Goal: Book appointment/travel/reservation

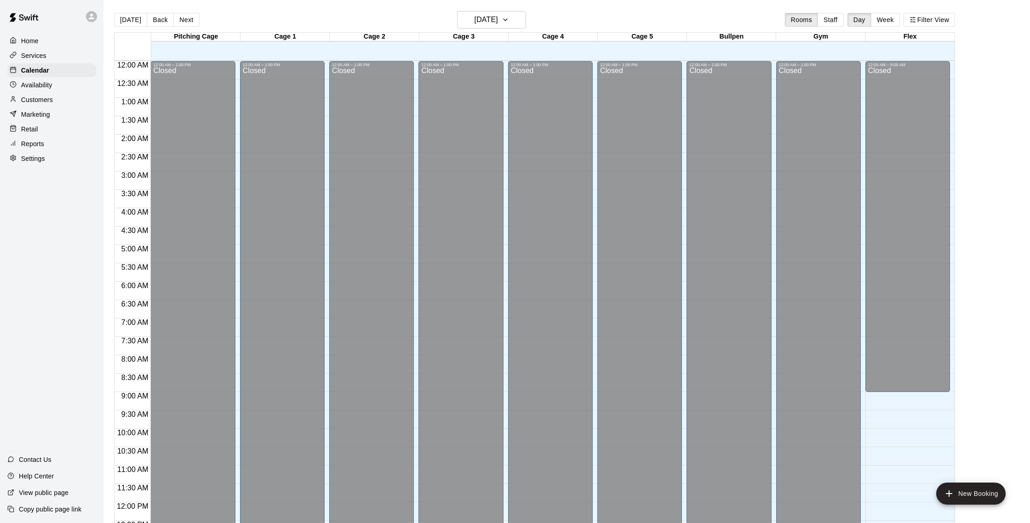
scroll to position [387, 0]
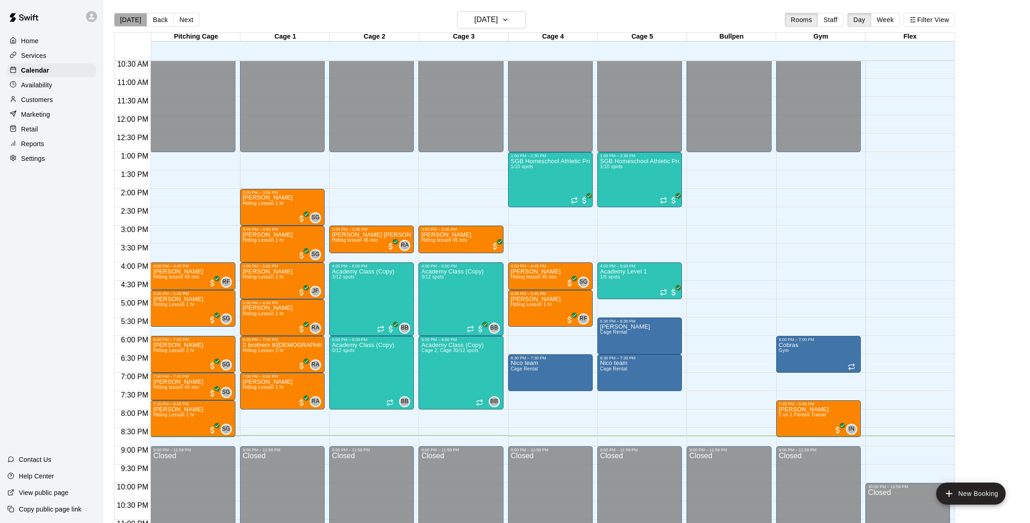
click at [141, 18] on button "[DATE]" at bounding box center [130, 20] width 33 height 14
click at [486, 23] on h6 "[DATE]" at bounding box center [486, 19] width 23 height 13
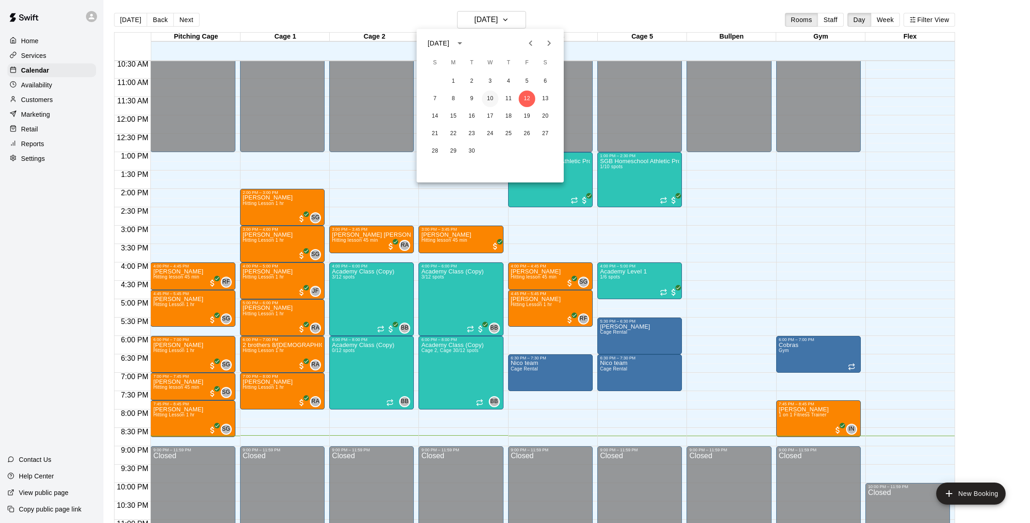
click at [486, 97] on button "10" at bounding box center [490, 99] width 17 height 17
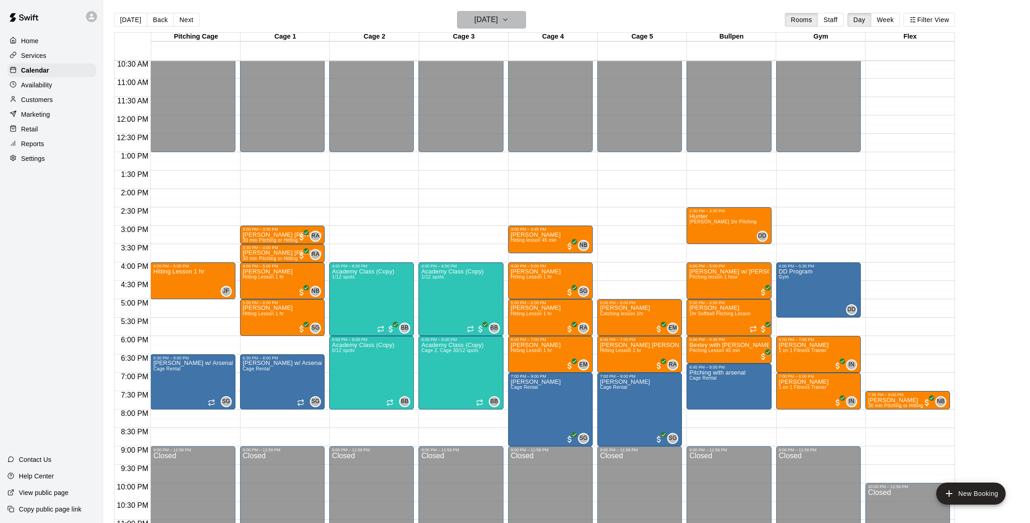
click at [486, 21] on h6 "[DATE]" at bounding box center [486, 19] width 23 height 13
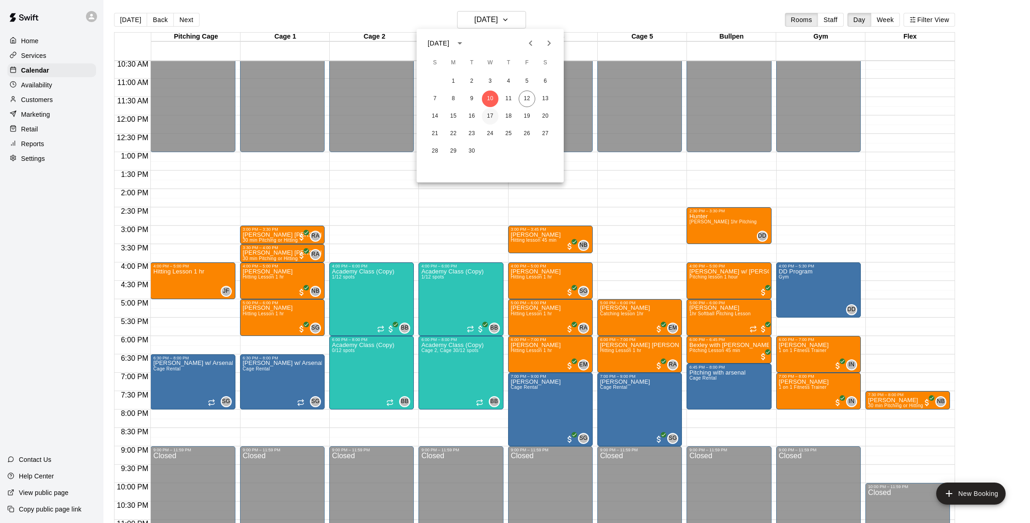
click at [487, 115] on button "17" at bounding box center [490, 116] width 17 height 17
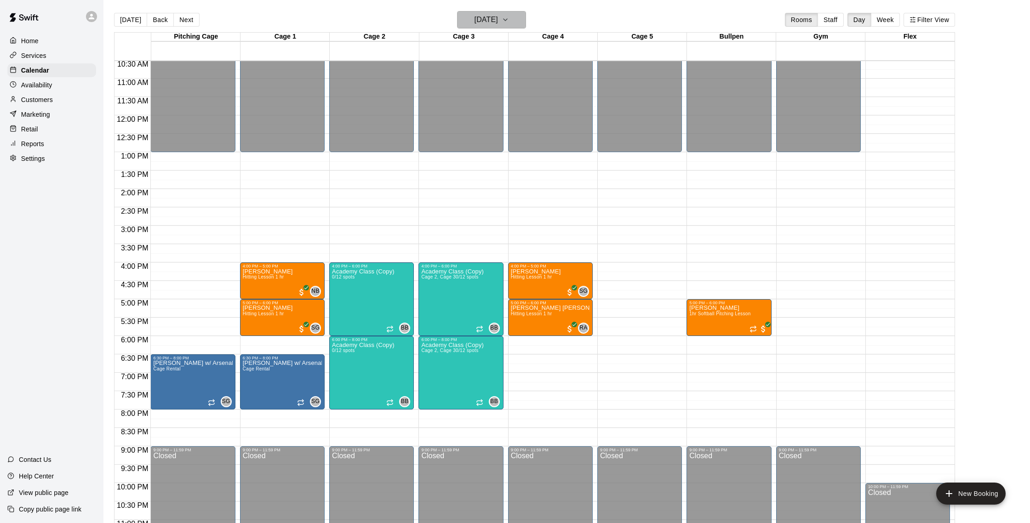
click at [498, 15] on h6 "[DATE]" at bounding box center [486, 19] width 23 height 13
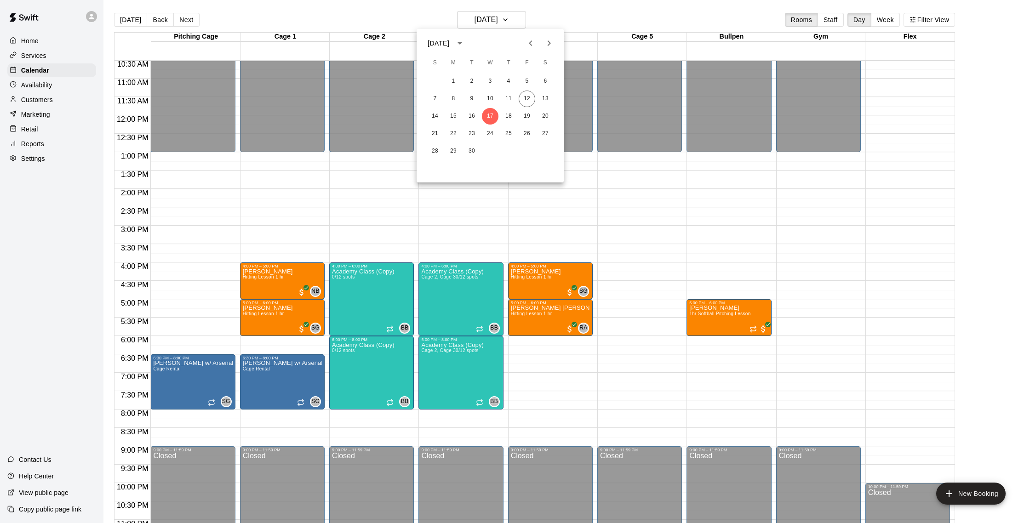
click at [579, 17] on div at bounding box center [515, 261] width 1030 height 523
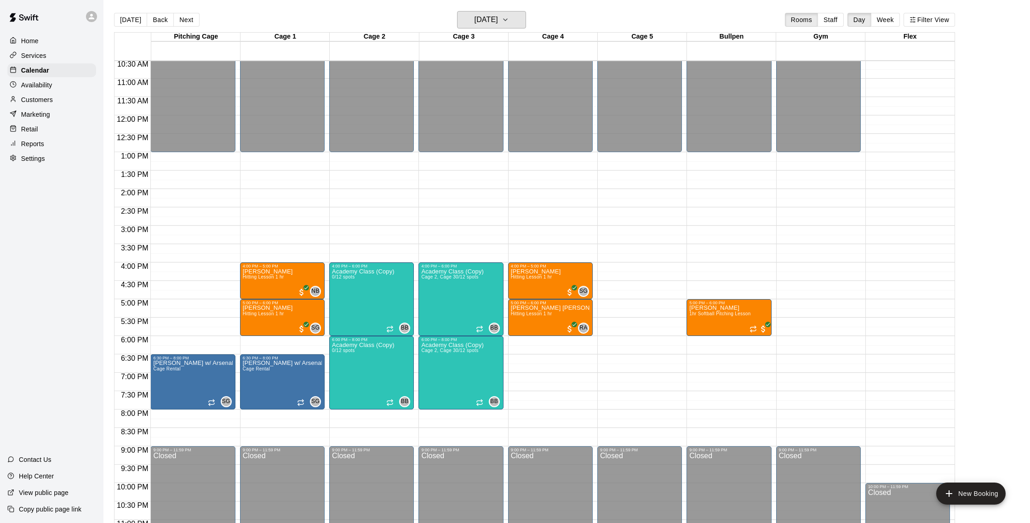
scroll to position [387, 0]
click at [498, 17] on h6 "[DATE]" at bounding box center [486, 19] width 23 height 13
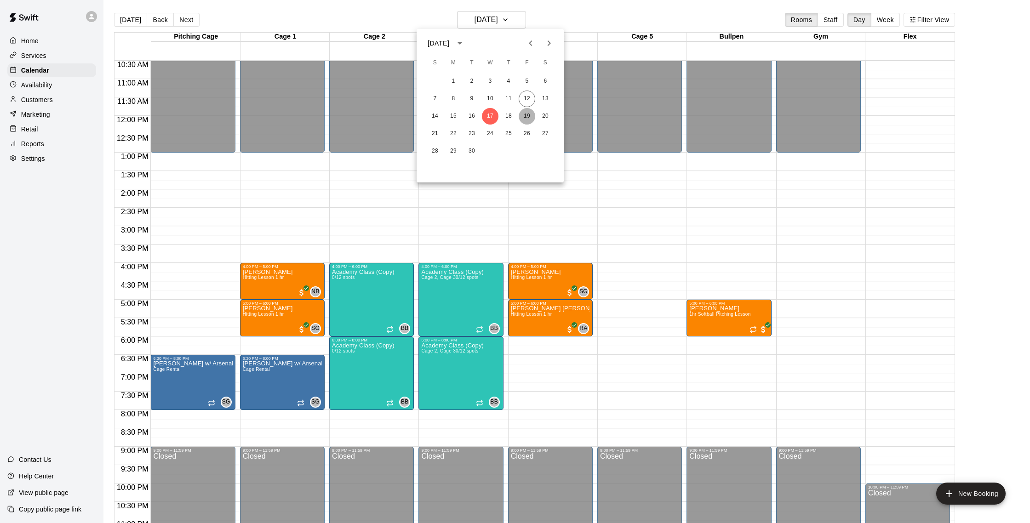
click at [531, 115] on button "19" at bounding box center [527, 116] width 17 height 17
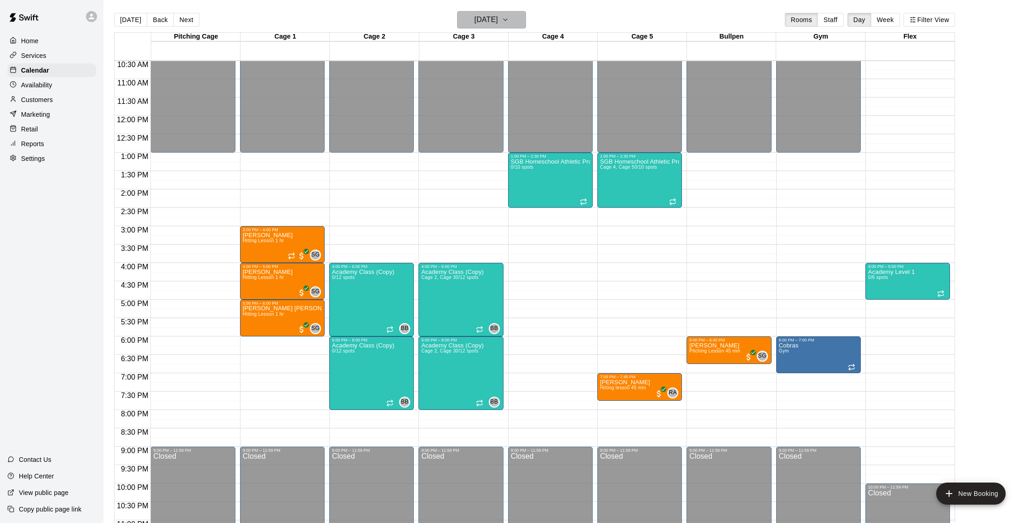
click at [481, 18] on h6 "[DATE]" at bounding box center [486, 19] width 23 height 13
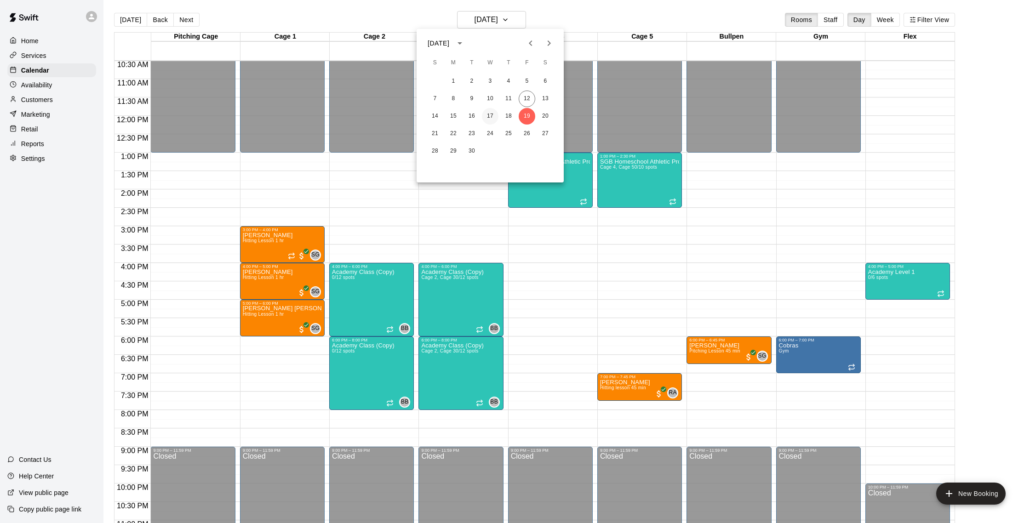
click at [491, 118] on button "17" at bounding box center [490, 116] width 17 height 17
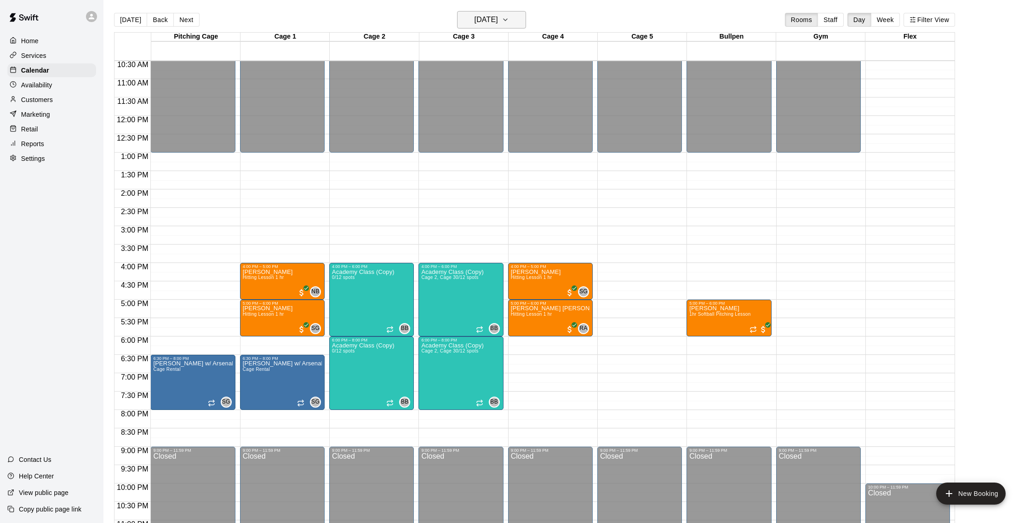
click at [498, 23] on h6 "[DATE]" at bounding box center [486, 19] width 23 height 13
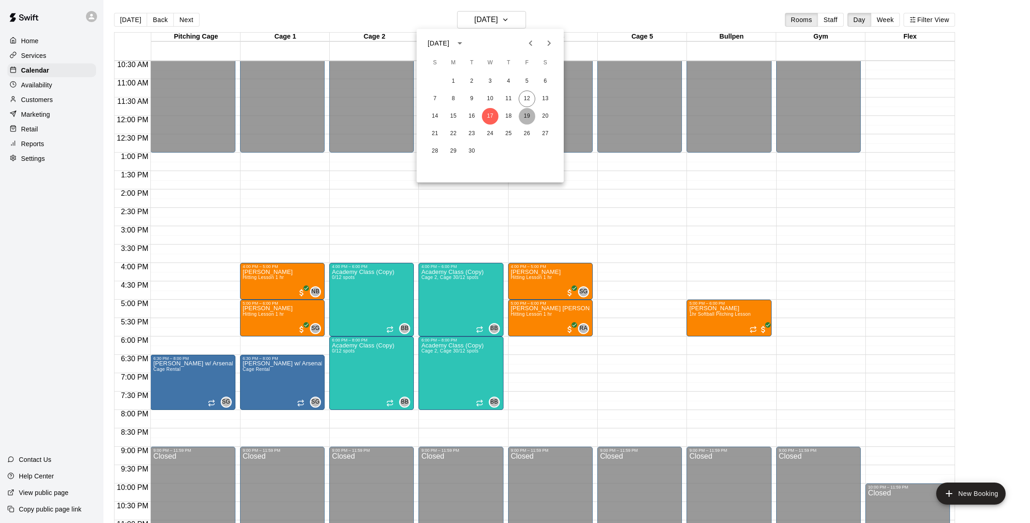
click at [529, 116] on button "19" at bounding box center [527, 116] width 17 height 17
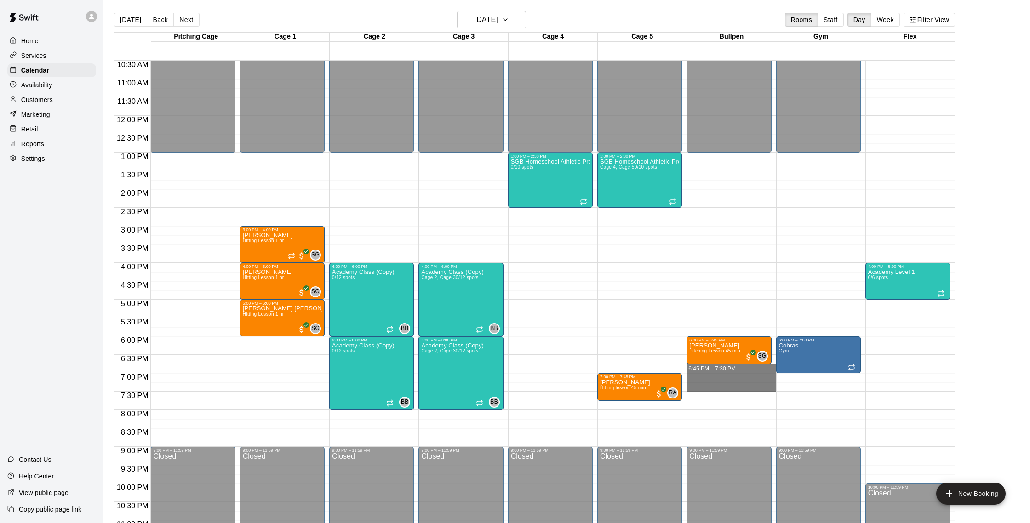
drag, startPoint x: 694, startPoint y: 369, endPoint x: 696, endPoint y: 386, distance: 17.1
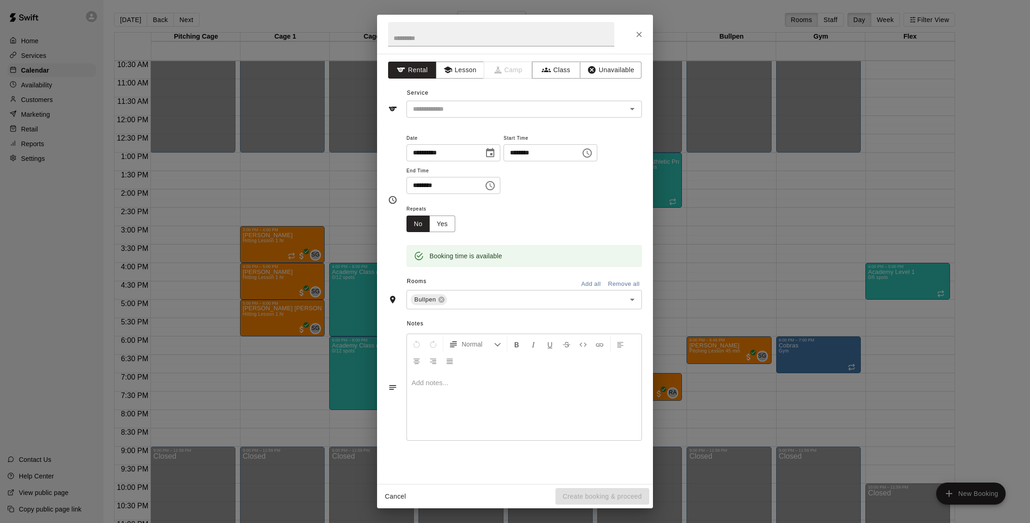
click at [468, 126] on div "**********" at bounding box center [515, 200] width 254 height 150
click at [478, 114] on input "text" at bounding box center [510, 108] width 203 height 11
click at [470, 71] on button "Lesson" at bounding box center [460, 70] width 48 height 17
click at [639, 33] on icon "Close" at bounding box center [639, 34] width 9 height 9
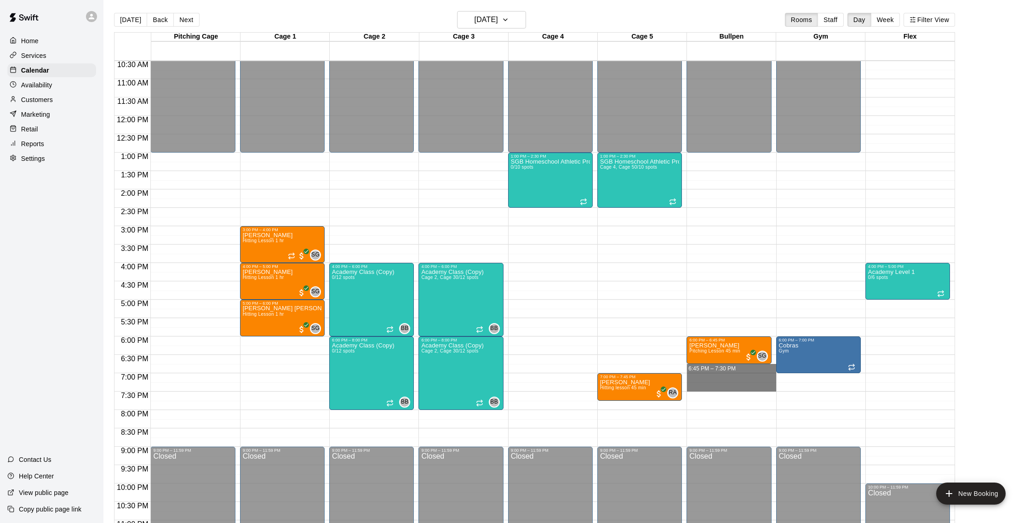
drag, startPoint x: 694, startPoint y: 368, endPoint x: 694, endPoint y: 383, distance: 14.7
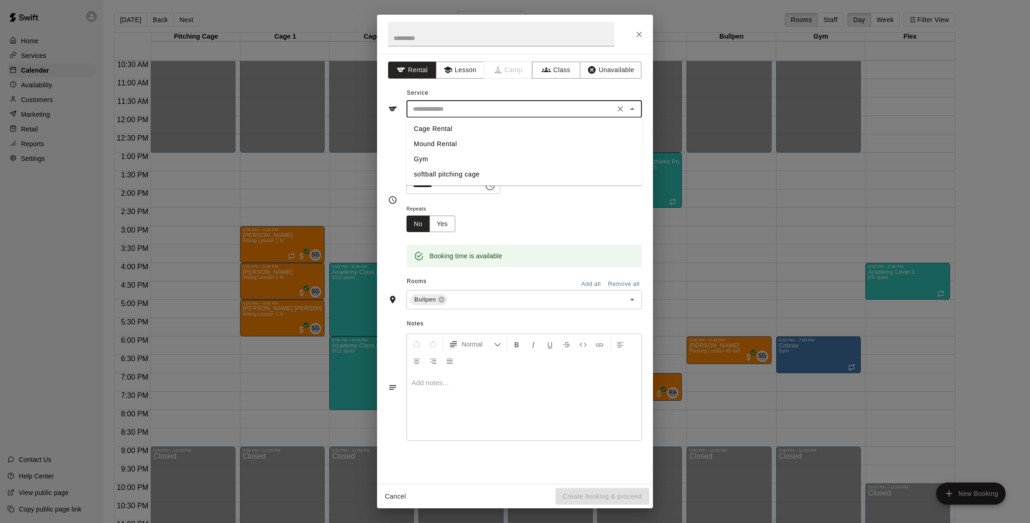
click at [471, 104] on input "text" at bounding box center [510, 108] width 203 height 11
click at [459, 73] on button "Lesson" at bounding box center [460, 70] width 48 height 17
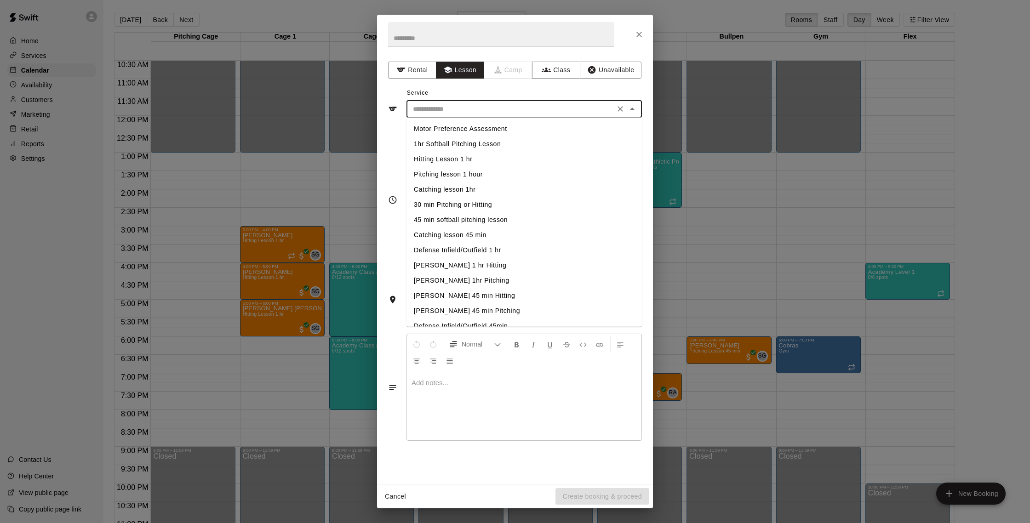
click at [464, 109] on input "text" at bounding box center [510, 108] width 203 height 11
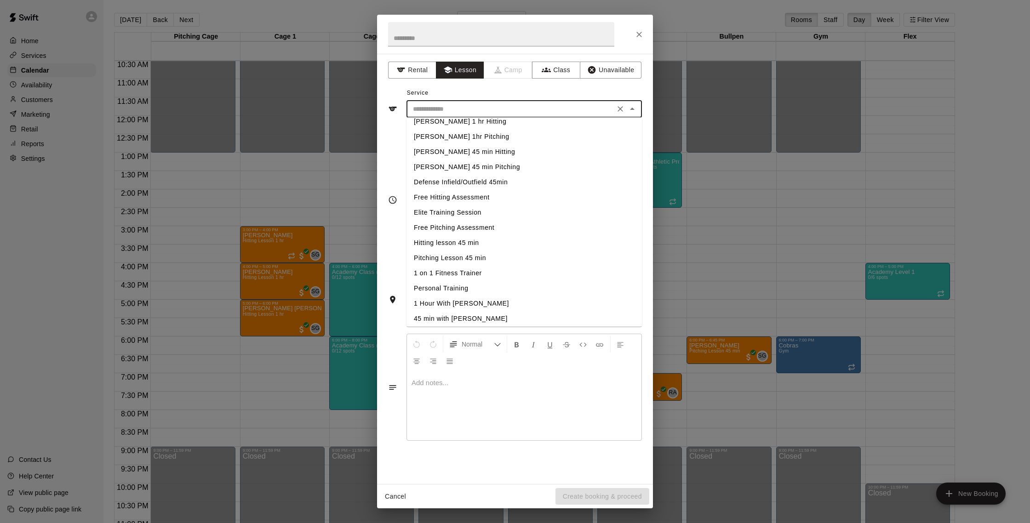
scroll to position [147, 0]
click at [470, 241] on li "Hitting lesson 45 min" at bounding box center [524, 239] width 235 height 15
type input "**********"
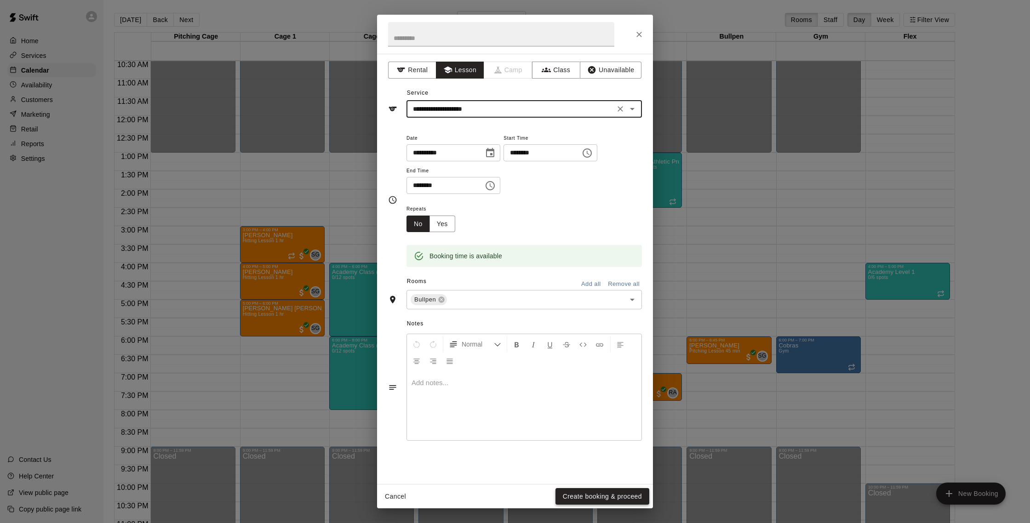
click at [600, 493] on button "Create booking & proceed" at bounding box center [603, 496] width 94 height 17
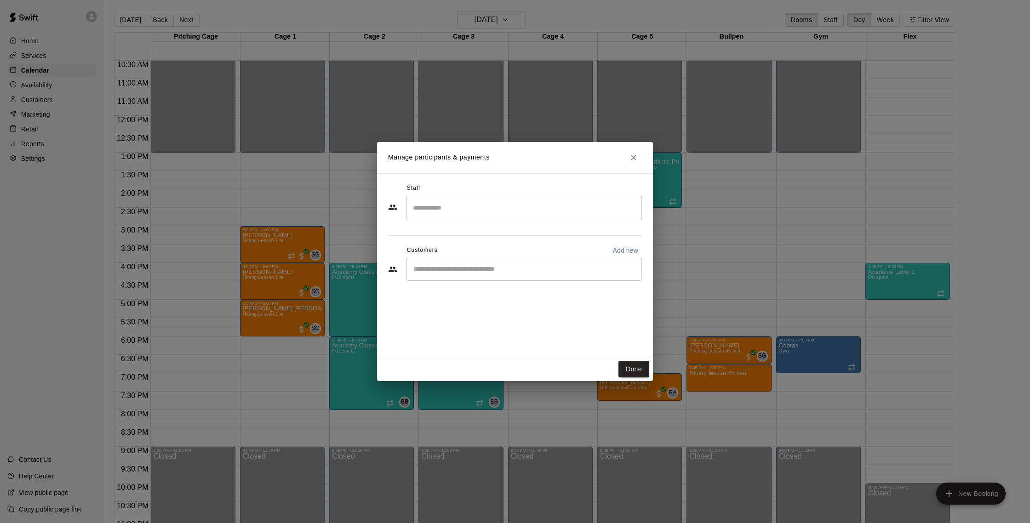
click at [450, 203] on input "Search staff" at bounding box center [524, 208] width 227 height 16
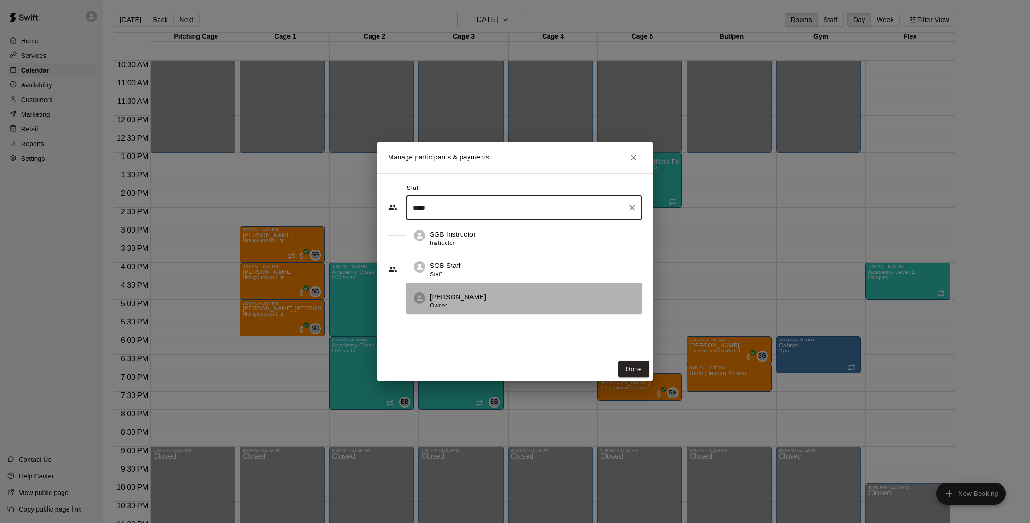
click at [444, 303] on span "Owner" at bounding box center [438, 306] width 17 height 6
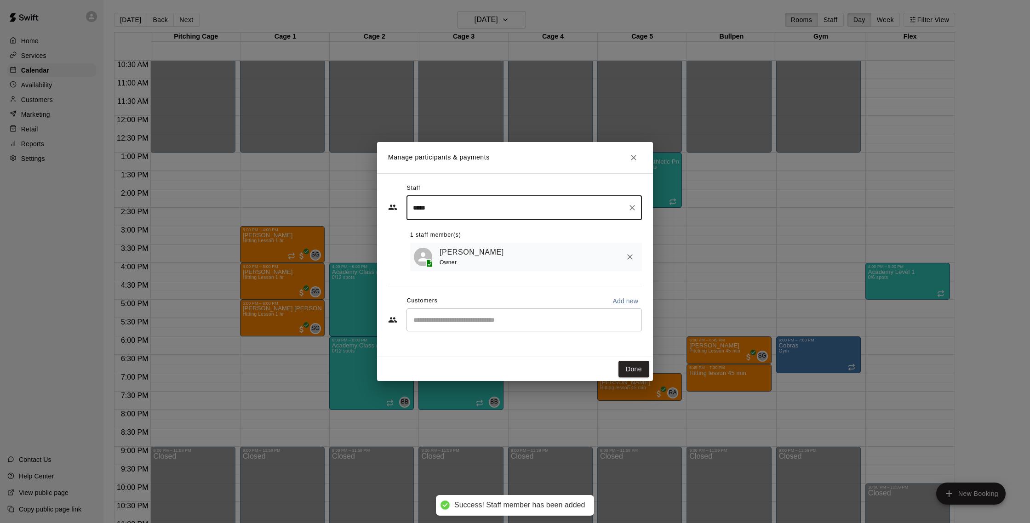
click at [447, 325] on div "​" at bounding box center [524, 320] width 235 height 23
type input "*****"
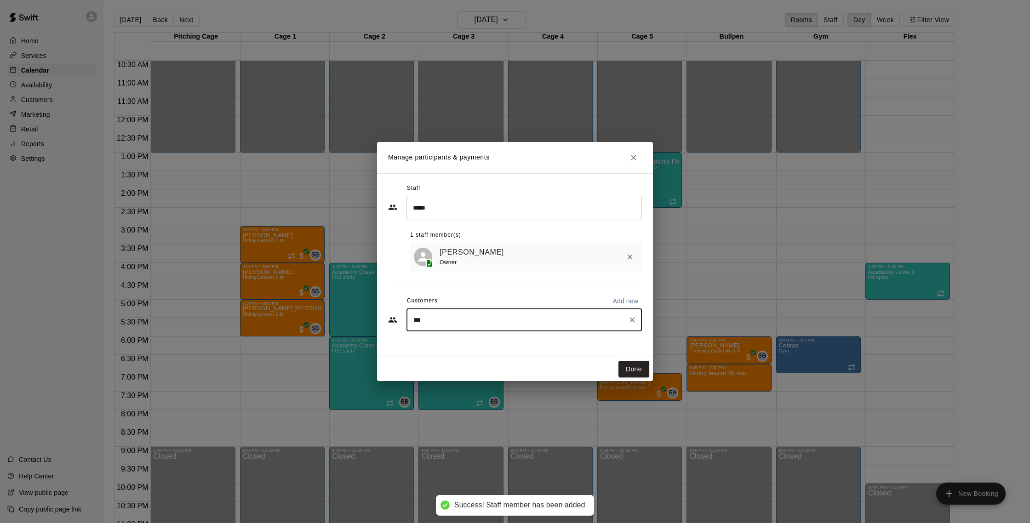
type input "****"
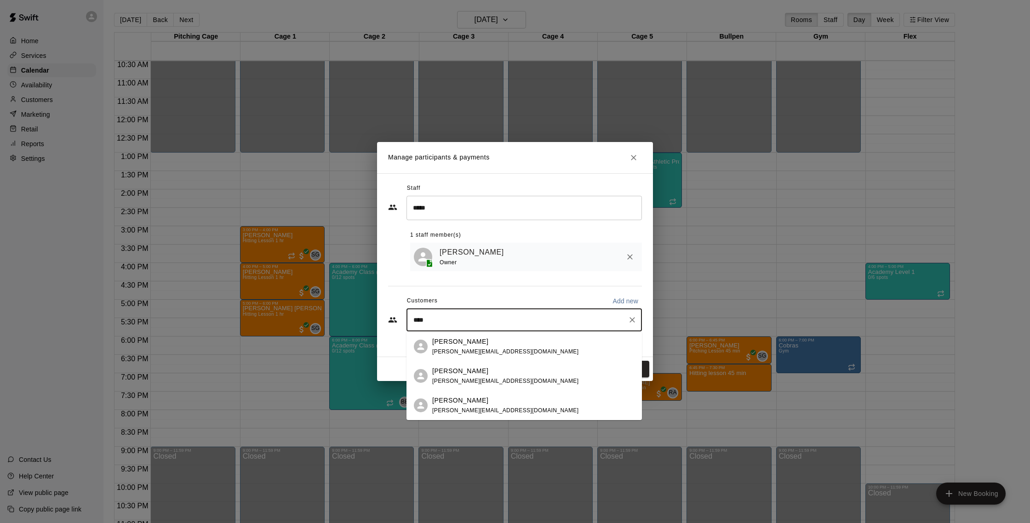
click at [485, 403] on div "[PERSON_NAME]" at bounding box center [505, 401] width 146 height 10
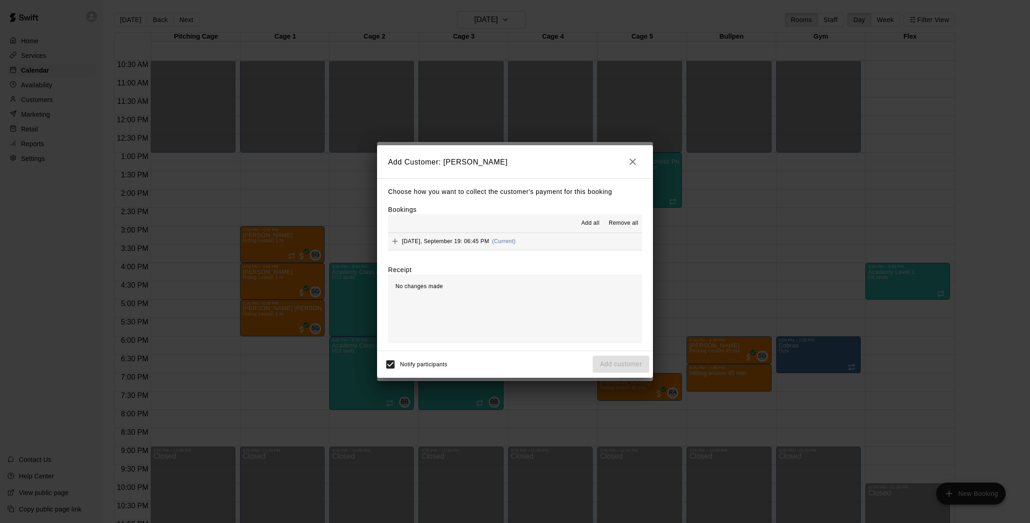
click at [530, 236] on button "[DATE], September 19: 06:45 PM (Current)" at bounding box center [515, 241] width 254 height 17
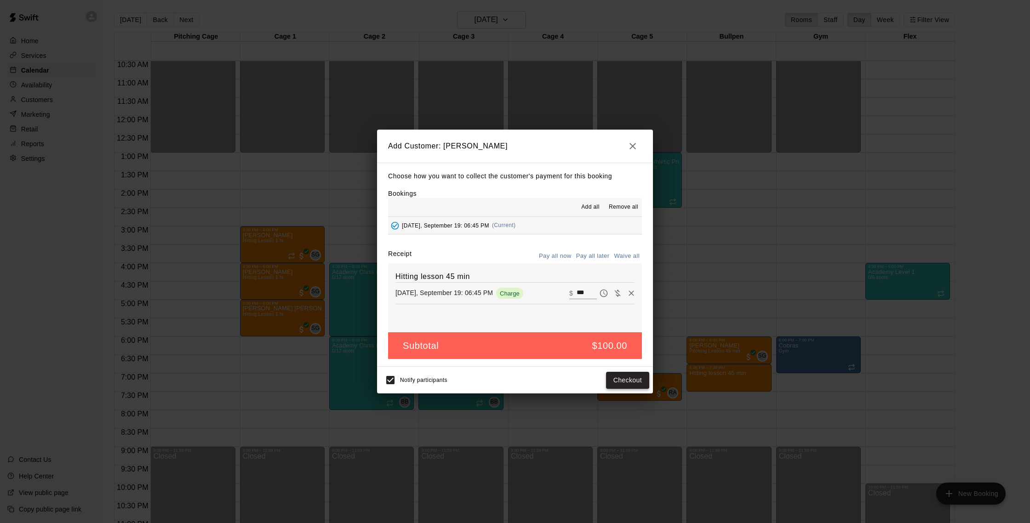
click at [623, 379] on button "Checkout" at bounding box center [627, 380] width 43 height 17
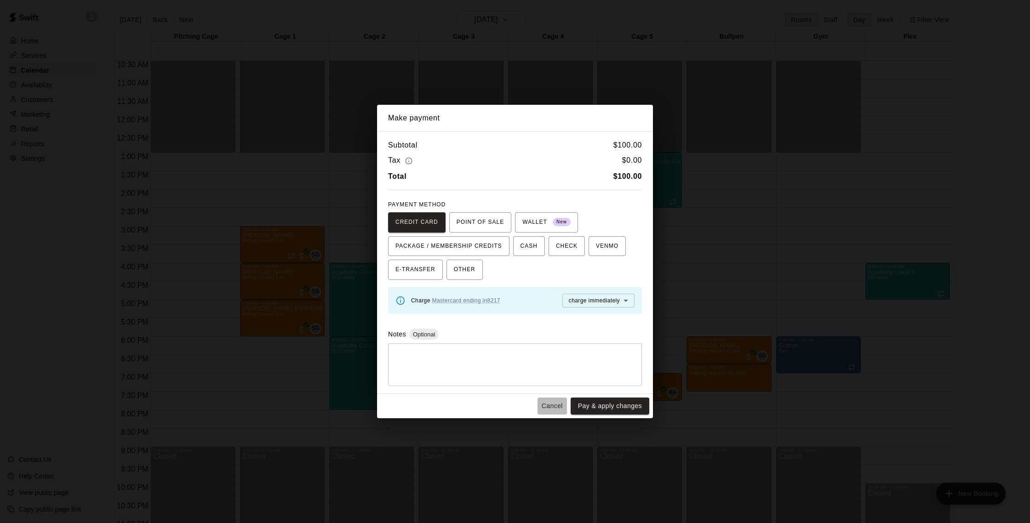
click at [555, 403] on button "Cancel" at bounding box center [552, 406] width 29 height 17
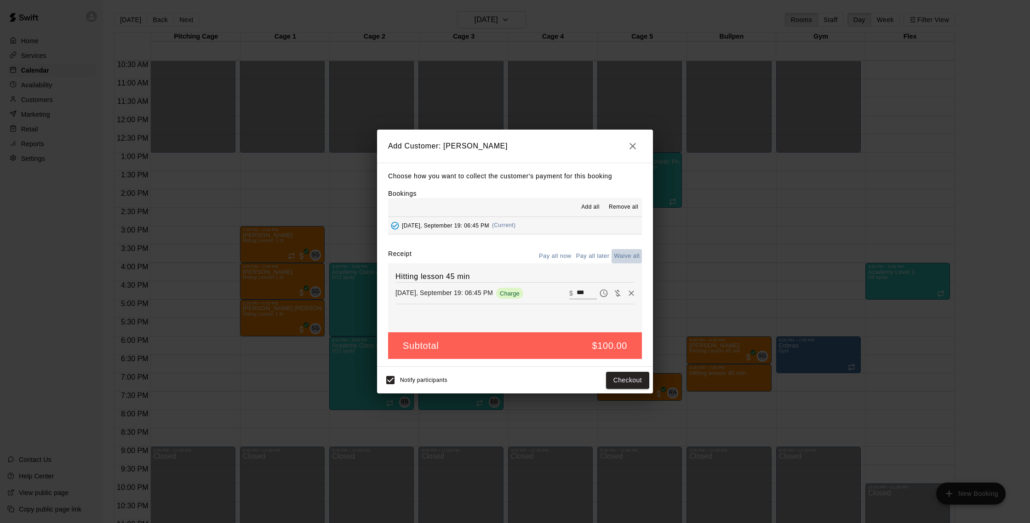
click at [625, 260] on button "Waive all" at bounding box center [627, 256] width 30 height 14
type input "*"
click at [634, 376] on button "Add customer" at bounding box center [621, 380] width 57 height 17
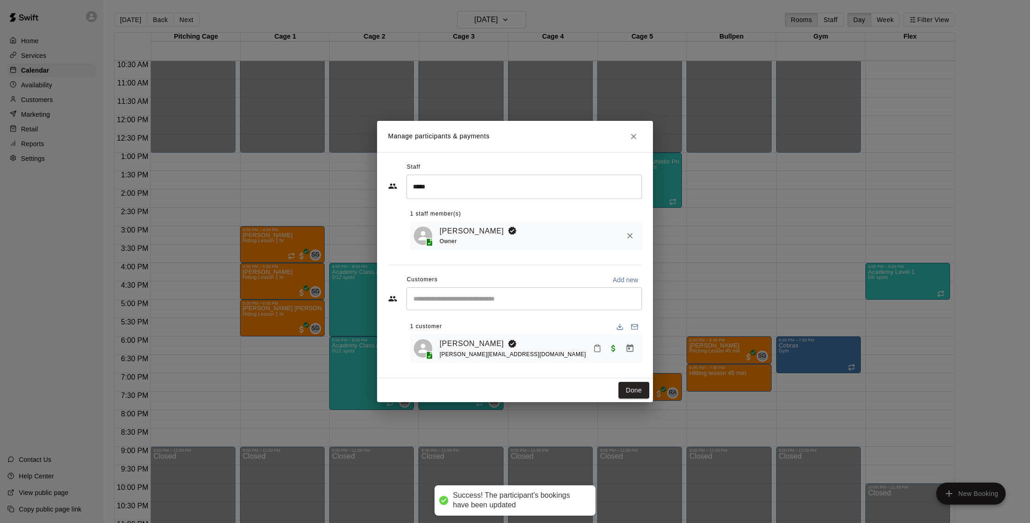
click at [641, 400] on div "Done" at bounding box center [515, 390] width 276 height 24
click at [635, 389] on button "Done" at bounding box center [634, 390] width 31 height 17
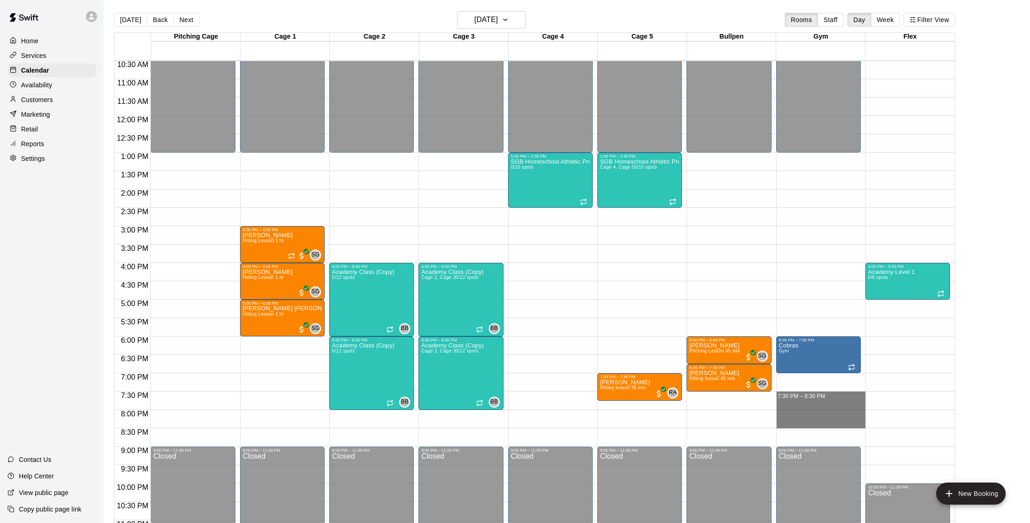
drag, startPoint x: 782, startPoint y: 395, endPoint x: 782, endPoint y: 422, distance: 27.1
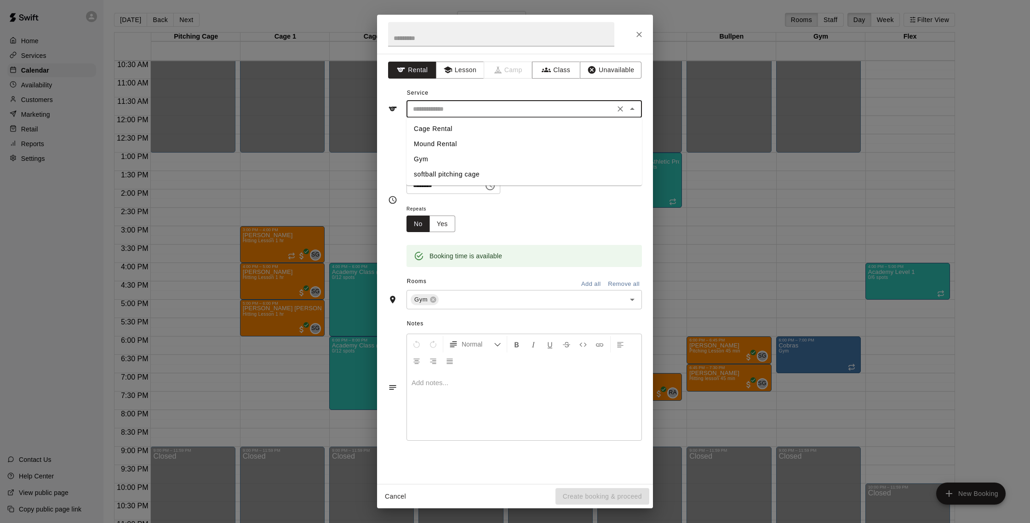
click at [491, 106] on input "text" at bounding box center [510, 108] width 203 height 11
click at [479, 69] on button "Lesson" at bounding box center [460, 70] width 48 height 17
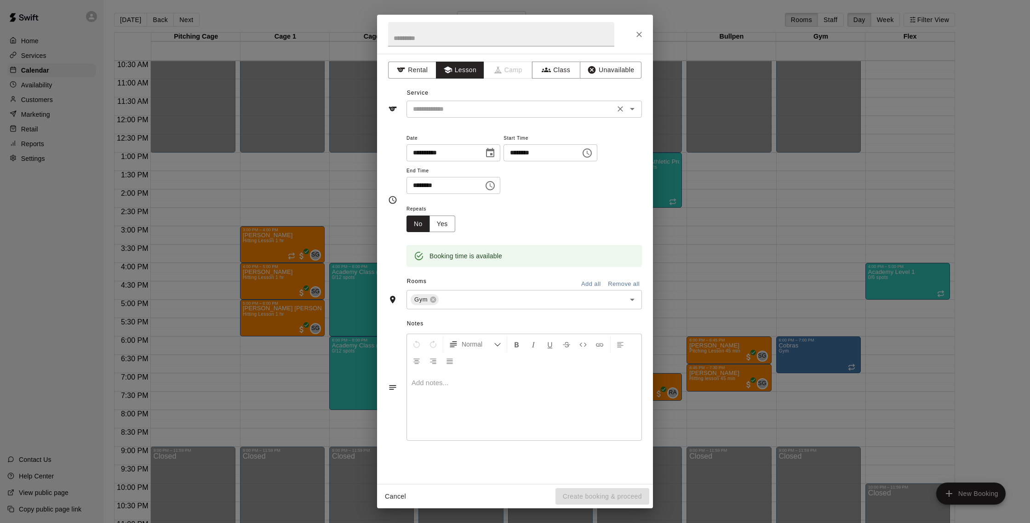
click at [480, 102] on div "​" at bounding box center [524, 109] width 235 height 17
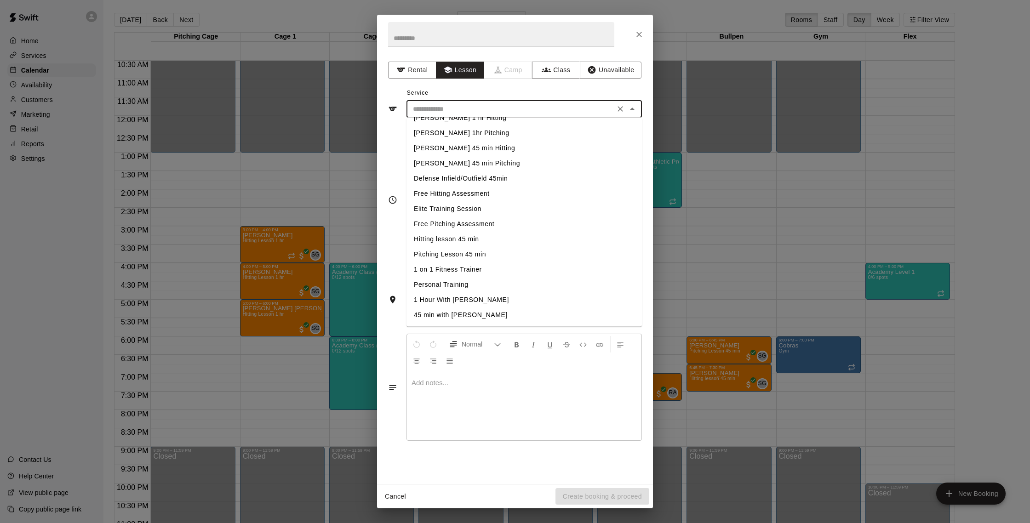
click at [466, 270] on li "1 on 1 Fitness Trainer" at bounding box center [524, 270] width 235 height 15
type input "**********"
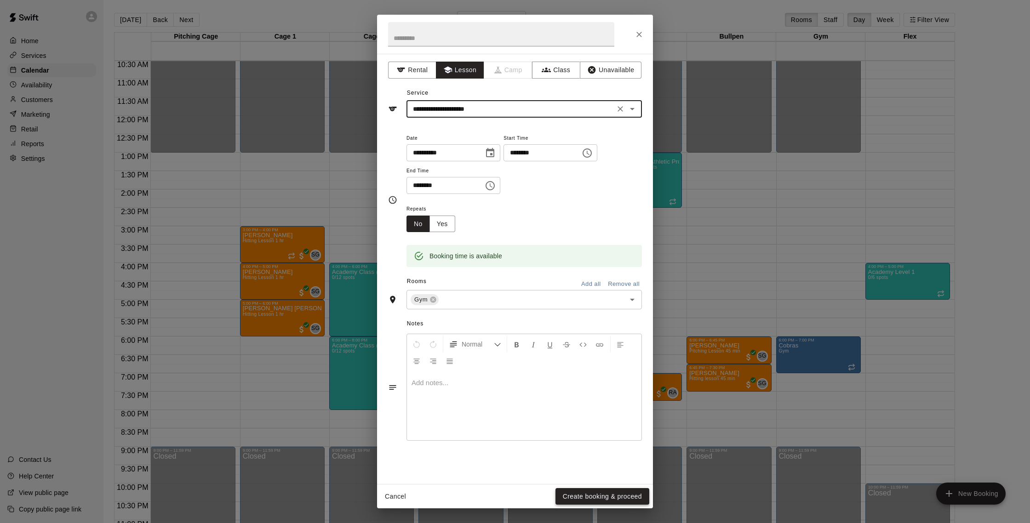
click at [574, 501] on button "Create booking & proceed" at bounding box center [603, 496] width 94 height 17
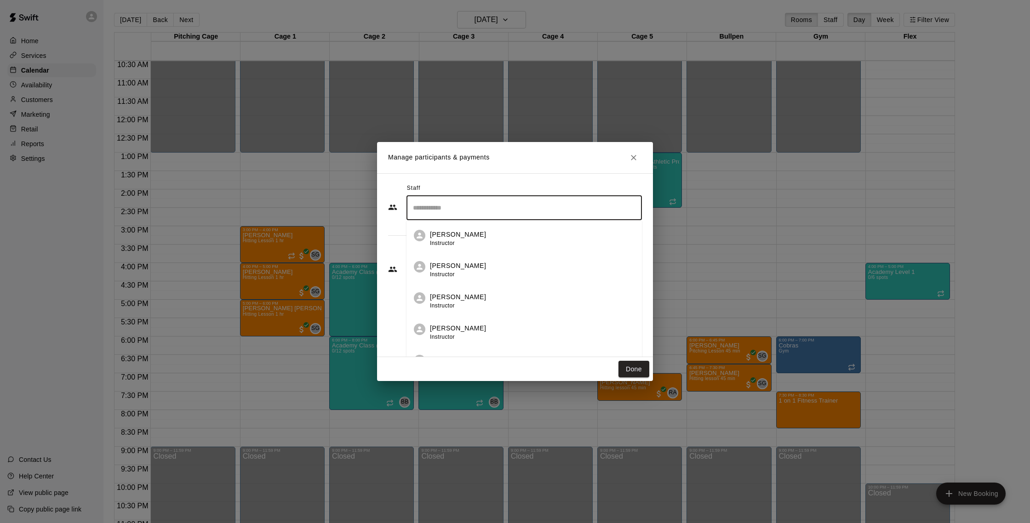
click at [483, 209] on input "Search staff" at bounding box center [524, 208] width 227 height 16
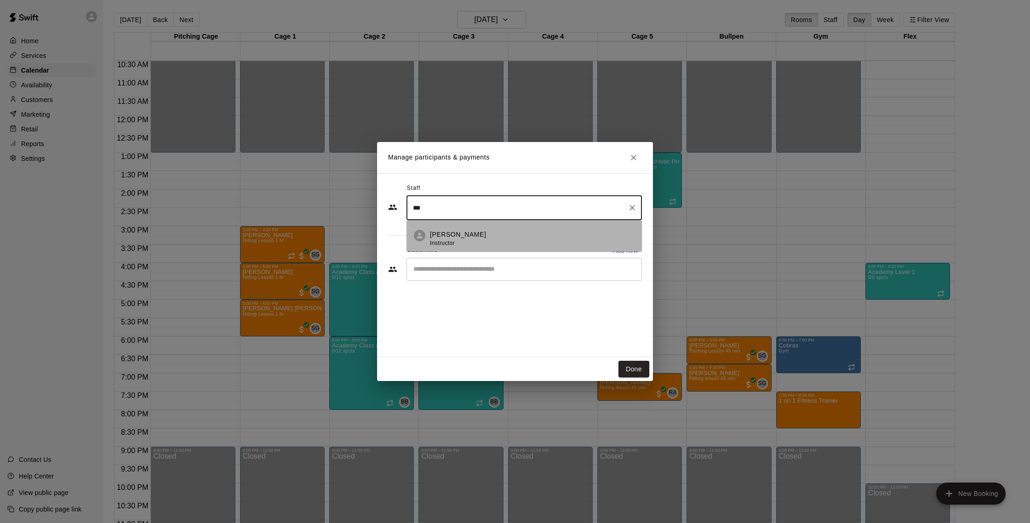
click at [510, 236] on div "[PERSON_NAME] Instructor" at bounding box center [532, 239] width 205 height 18
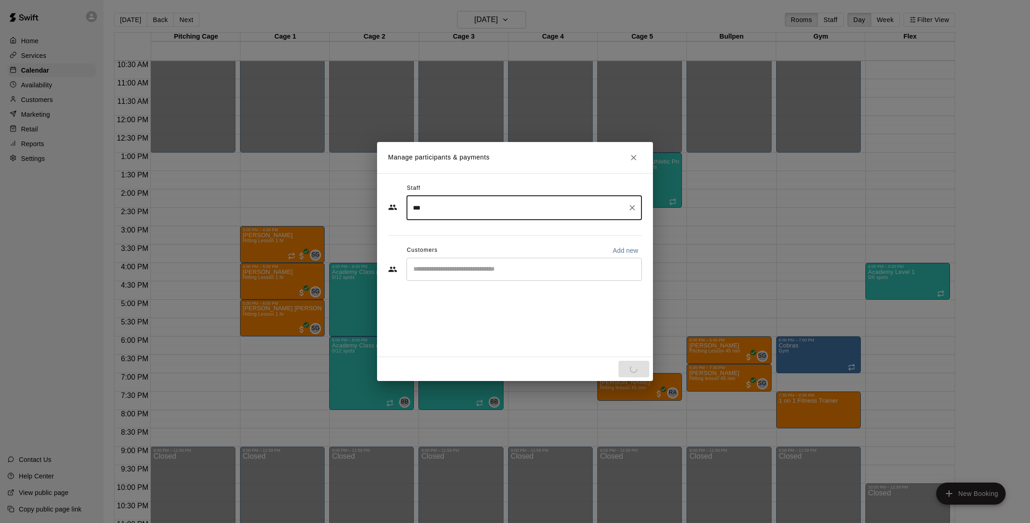
type input "***"
click at [488, 273] on input "Start typing to search customers..." at bounding box center [524, 269] width 227 height 9
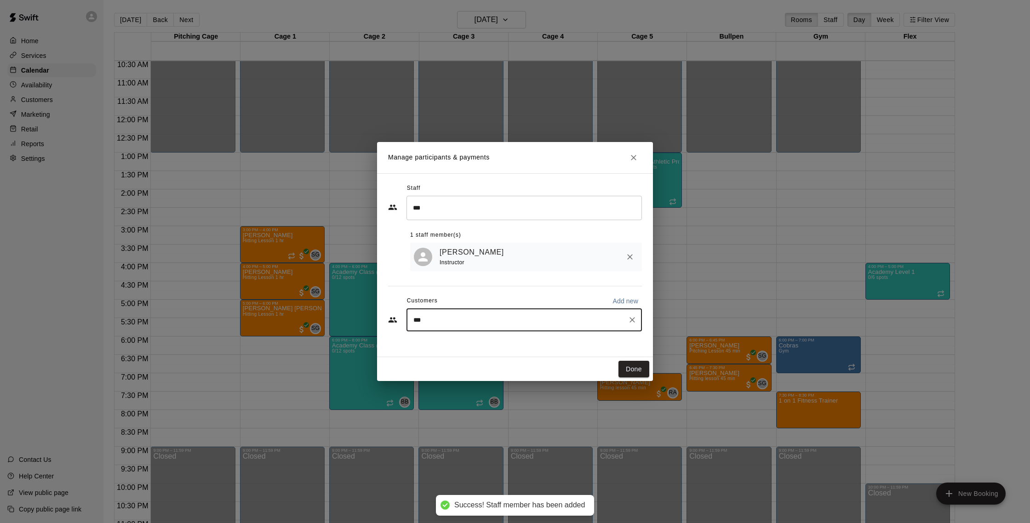
type input "****"
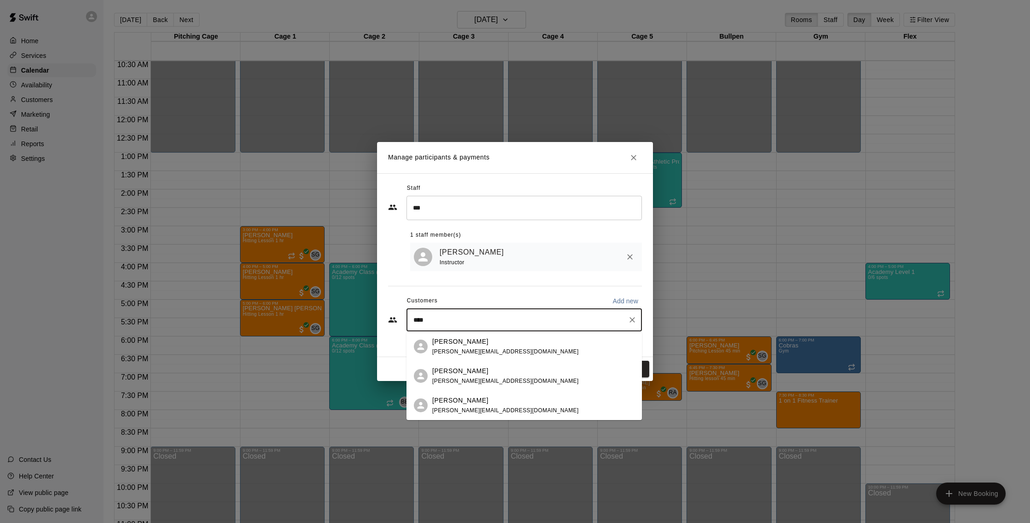
click at [483, 398] on div "[PERSON_NAME]" at bounding box center [505, 401] width 146 height 10
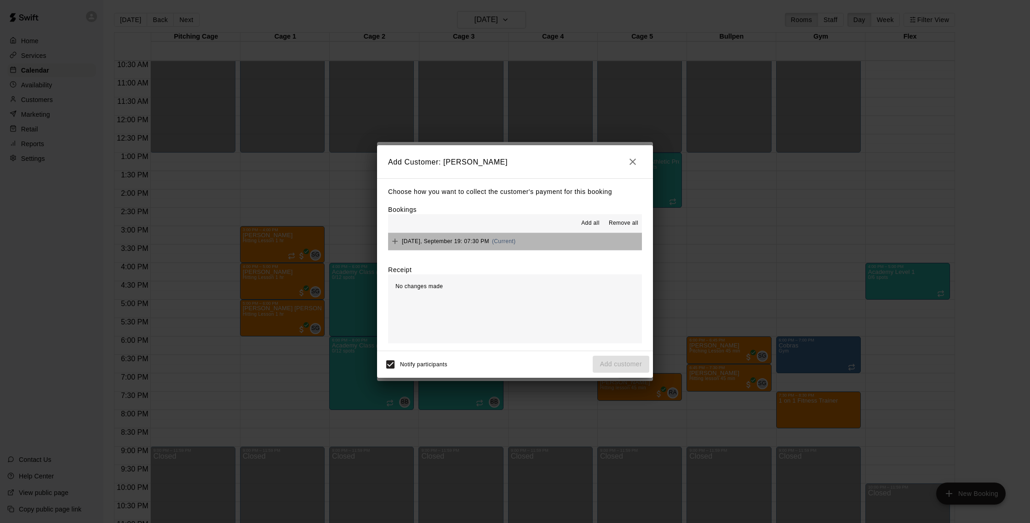
click at [534, 248] on button "[DATE], September 19: 07:30 PM (Current)" at bounding box center [515, 241] width 254 height 17
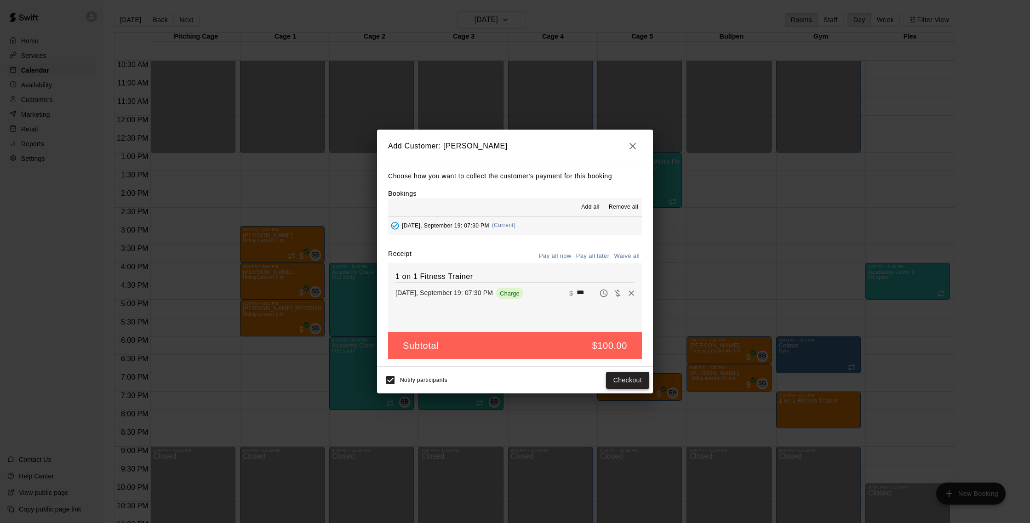
click at [625, 381] on button "Checkout" at bounding box center [627, 380] width 43 height 17
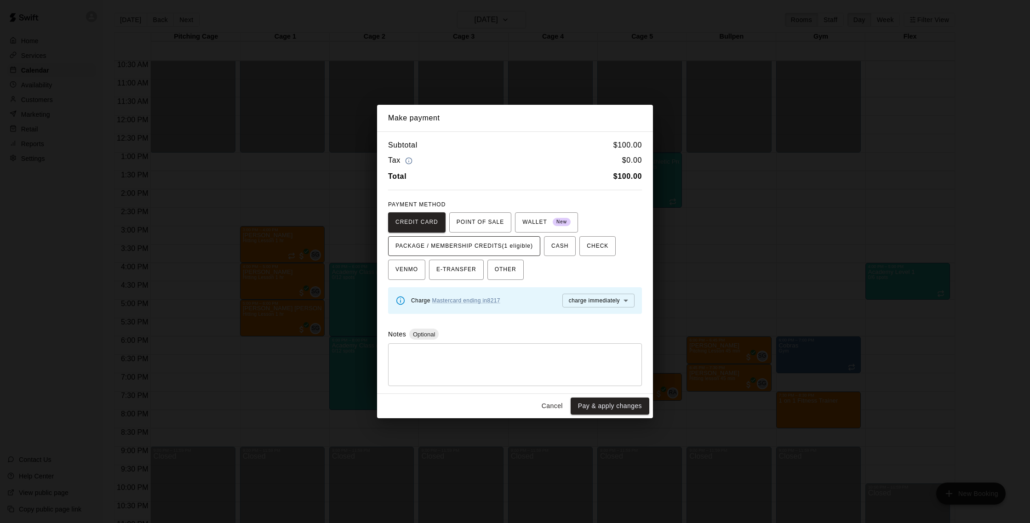
click at [498, 252] on span "PACKAGE / MEMBERSHIP CREDITS (1 eligible)" at bounding box center [465, 246] width 138 height 15
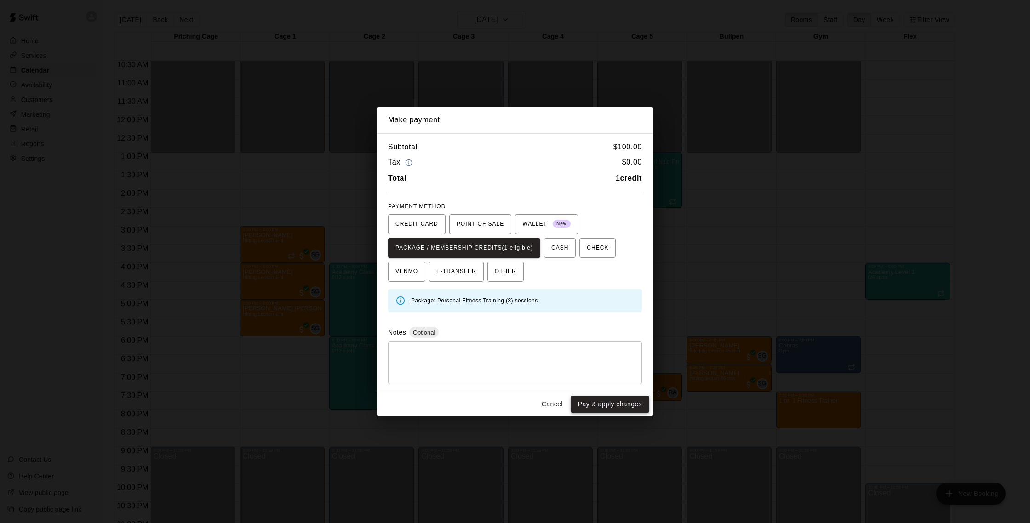
click at [603, 401] on button "Pay & apply changes" at bounding box center [610, 404] width 79 height 17
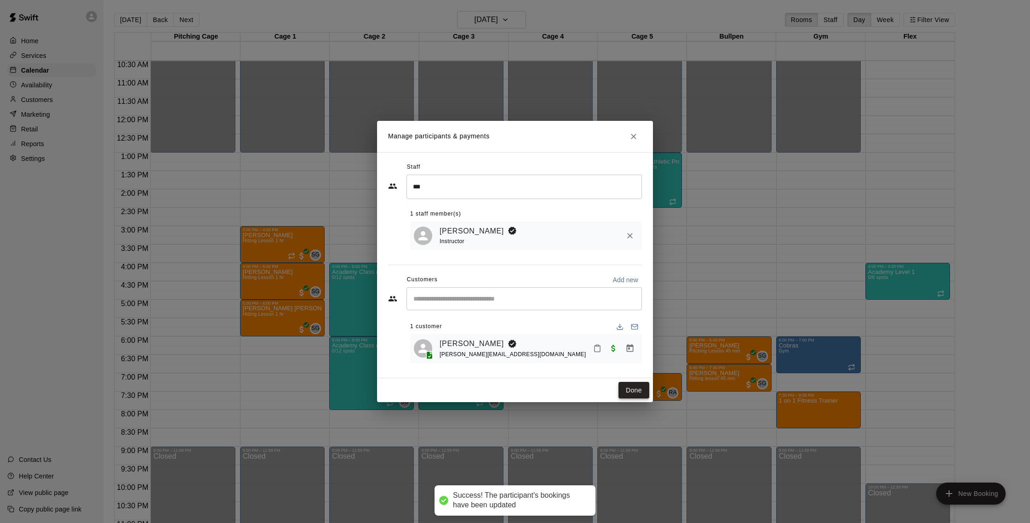
click at [628, 396] on button "Done" at bounding box center [634, 390] width 31 height 17
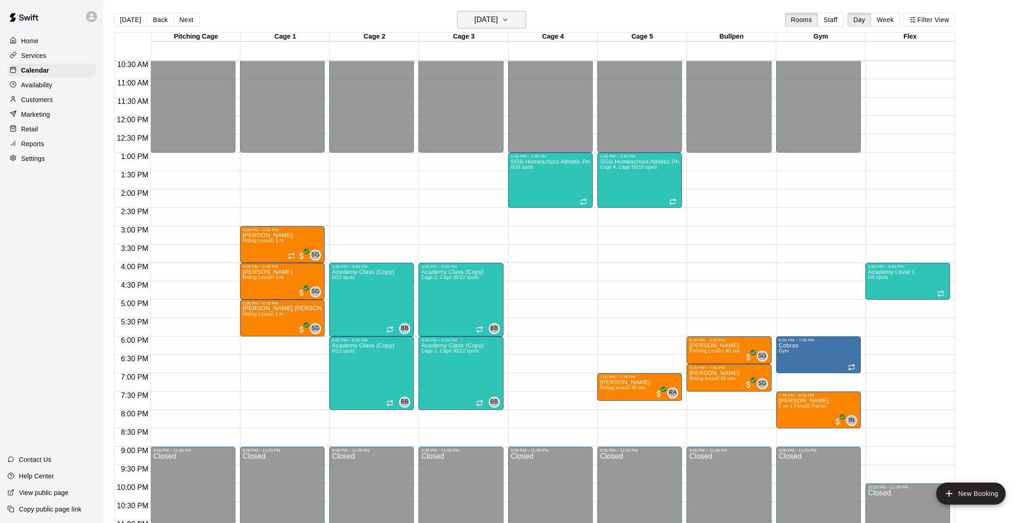
click at [498, 20] on h6 "[DATE]" at bounding box center [486, 19] width 23 height 13
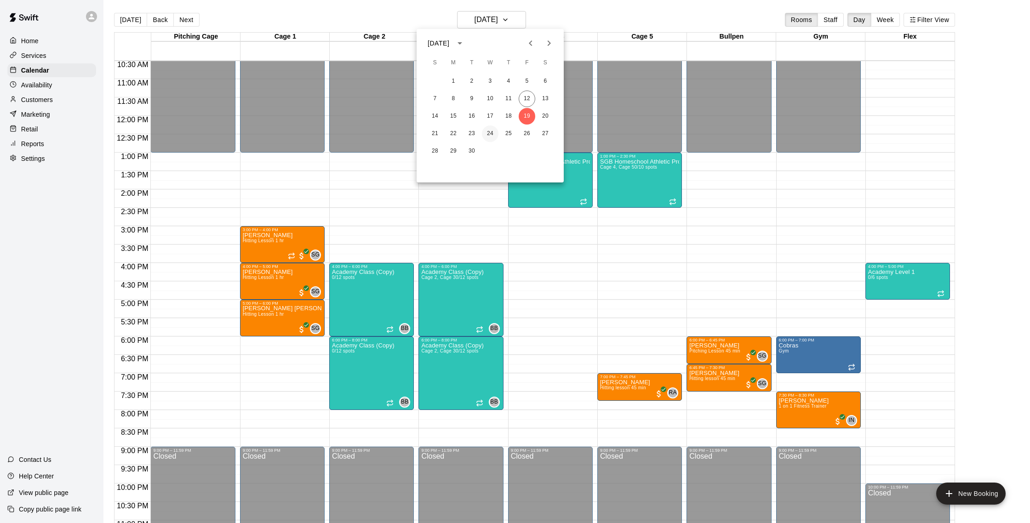
click at [489, 134] on button "24" at bounding box center [490, 134] width 17 height 17
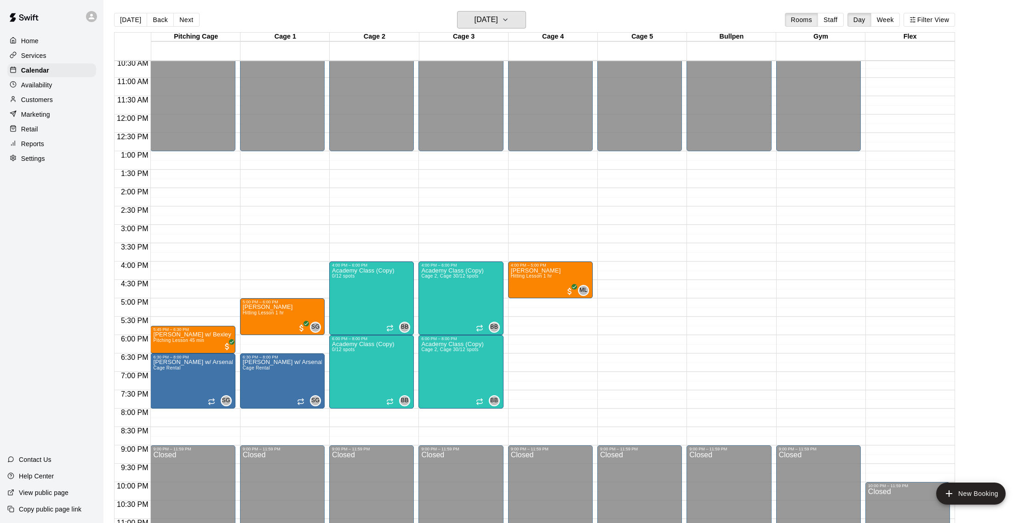
scroll to position [383, 0]
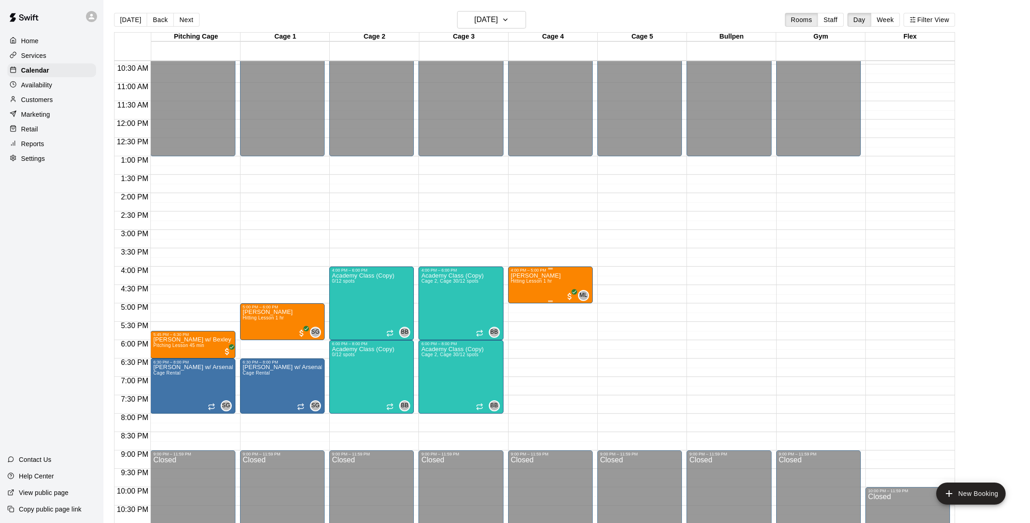
click at [536, 280] on span "Hitting Lesson 1 hr" at bounding box center [531, 281] width 41 height 5
click at [522, 290] on icon "edit" at bounding box center [520, 288] width 11 height 11
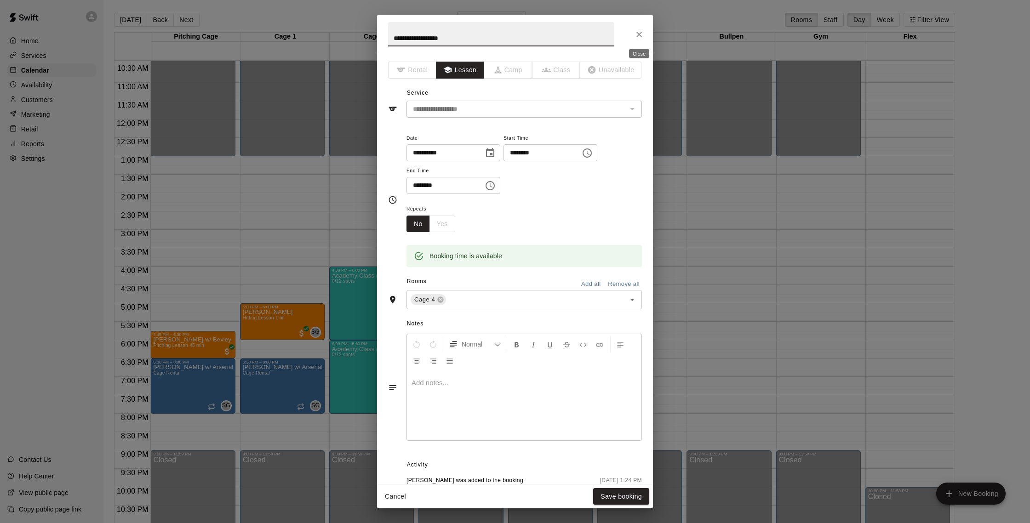
click at [639, 37] on icon "Close" at bounding box center [639, 34] width 9 height 9
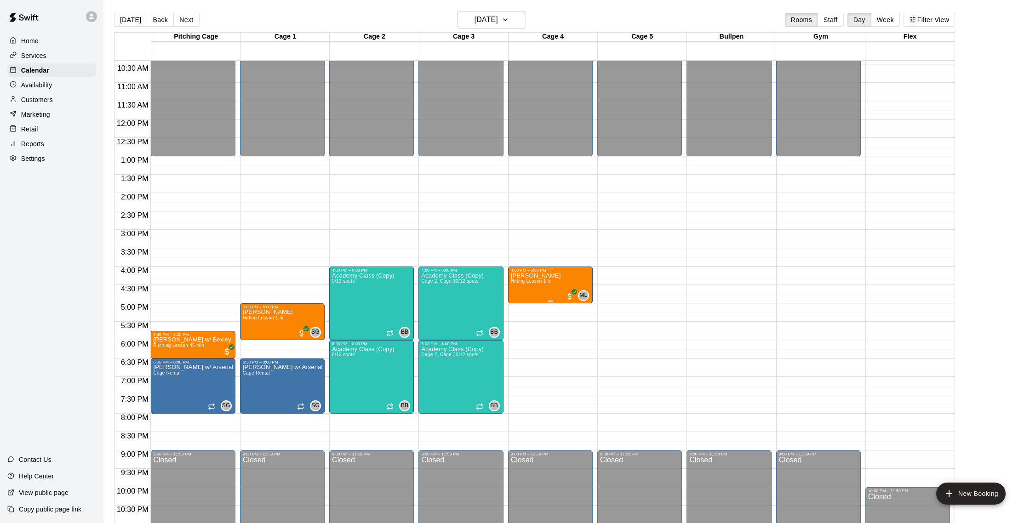
click at [519, 300] on img "edit" at bounding box center [520, 304] width 11 height 11
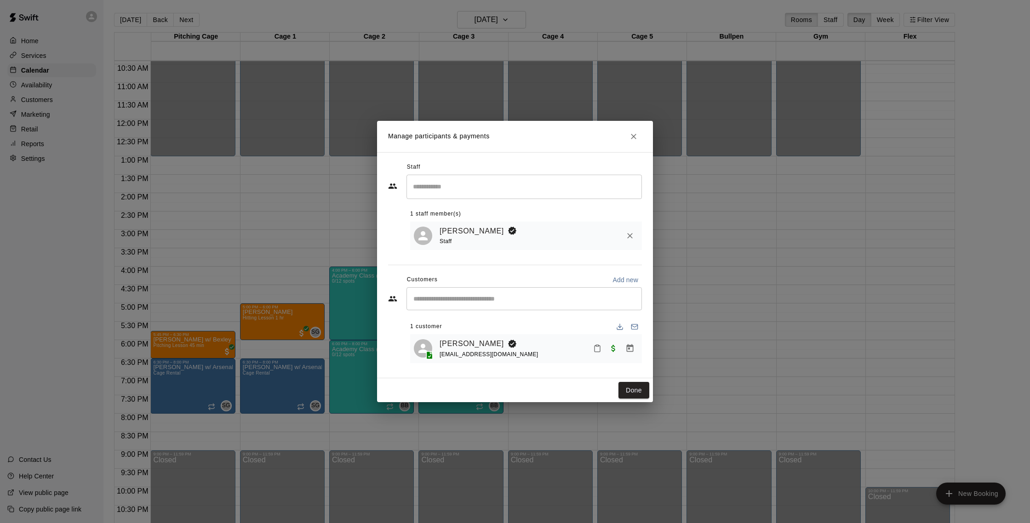
click at [571, 186] on input "Search staff" at bounding box center [524, 187] width 227 height 16
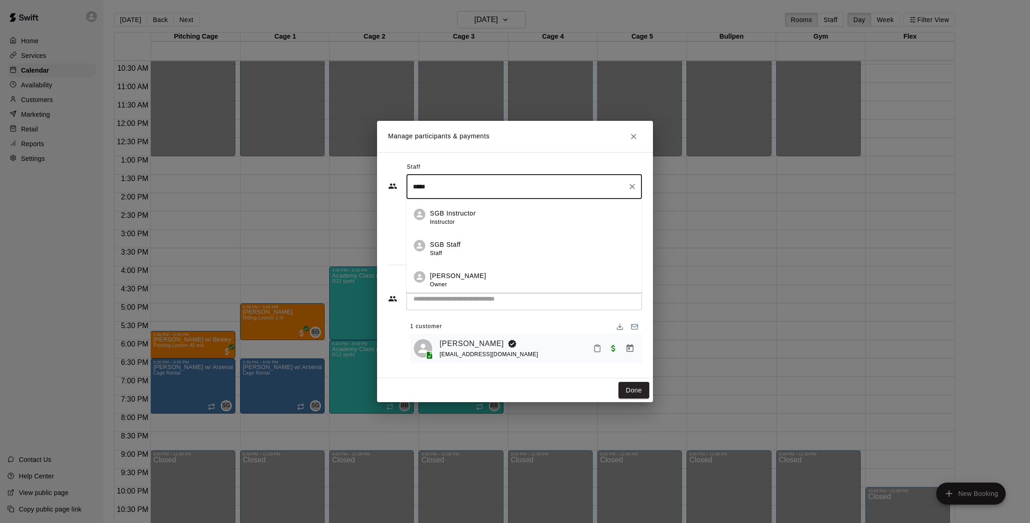
click at [492, 273] on div "[PERSON_NAME] Owner" at bounding box center [532, 280] width 205 height 18
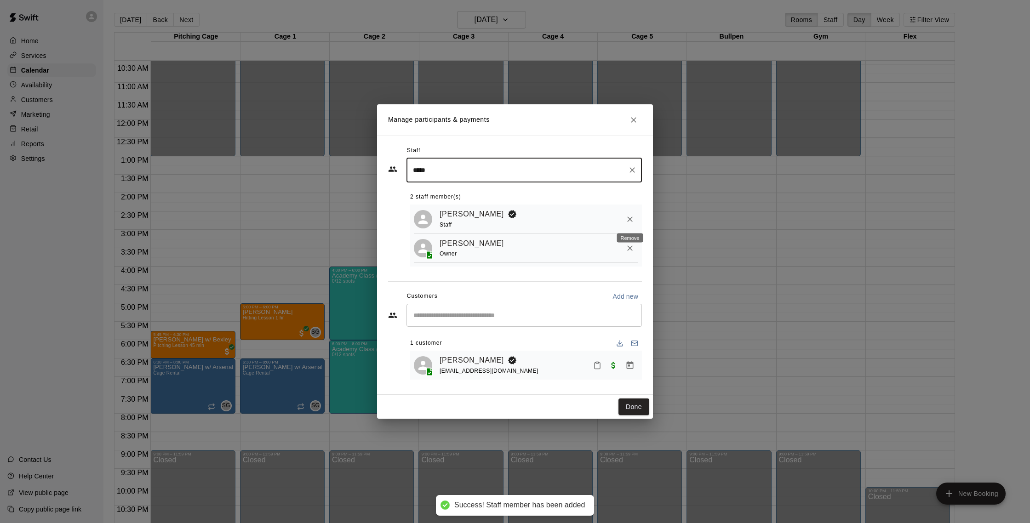
type input "*****"
click at [633, 217] on icon "Remove" at bounding box center [629, 219] width 9 height 9
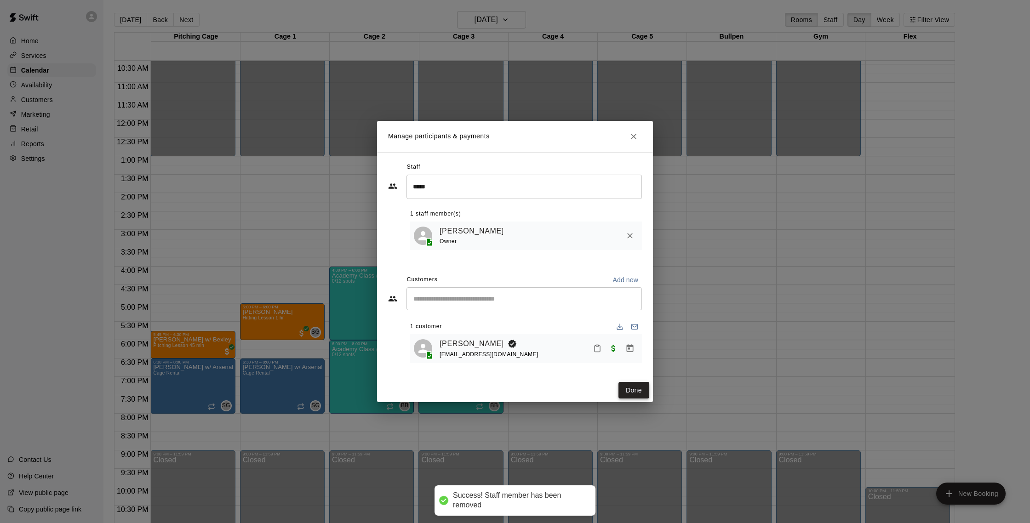
click at [640, 393] on button "Done" at bounding box center [634, 390] width 31 height 17
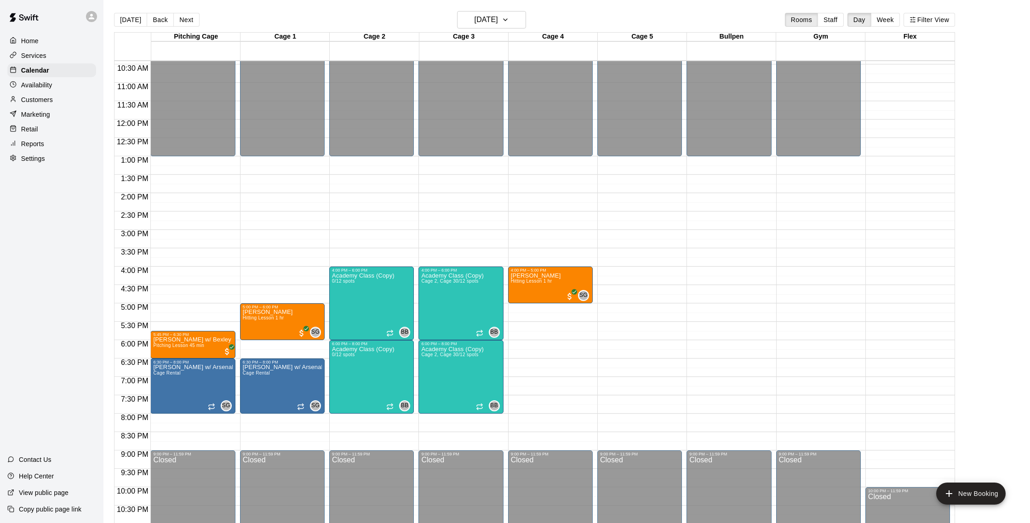
scroll to position [381, 0]
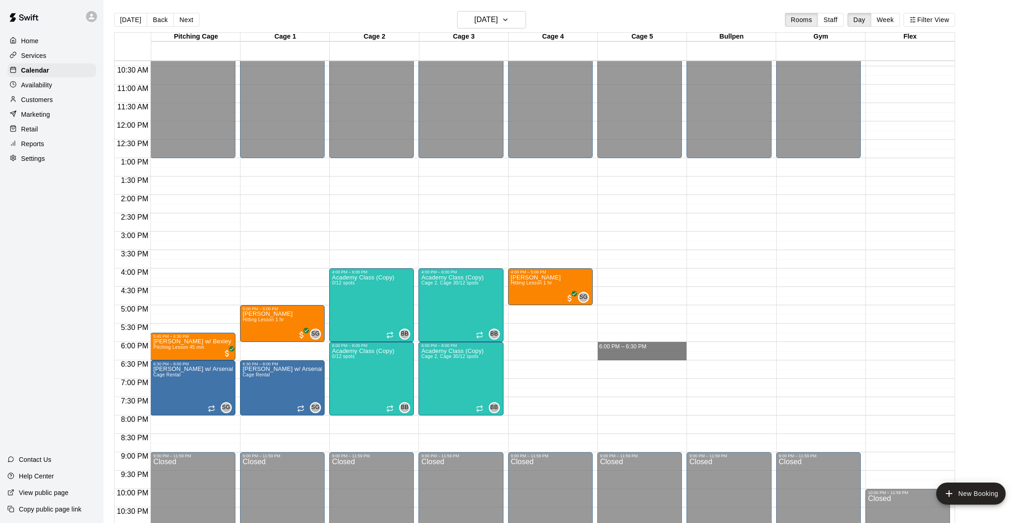
drag, startPoint x: 610, startPoint y: 345, endPoint x: 610, endPoint y: 360, distance: 14.3
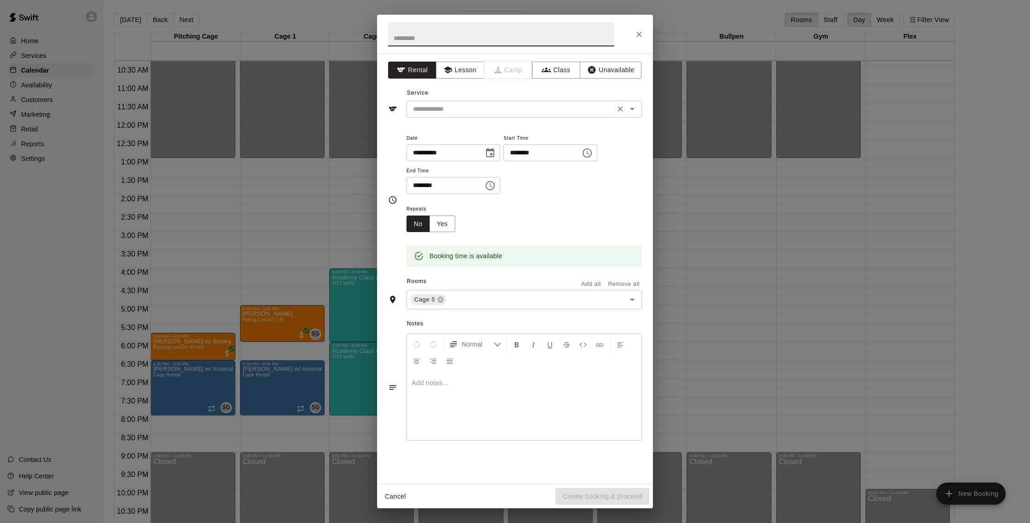
drag, startPoint x: 474, startPoint y: 73, endPoint x: 488, endPoint y: 105, distance: 35.6
click at [475, 73] on button "Lesson" at bounding box center [460, 70] width 48 height 17
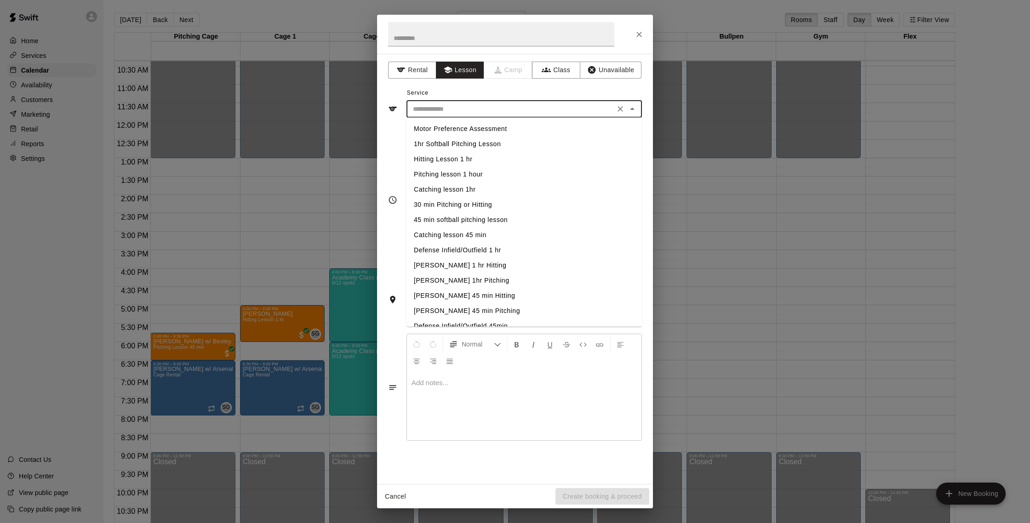
click at [491, 109] on input "text" at bounding box center [510, 108] width 203 height 11
click at [482, 204] on li "30 min Pitching or Hitting" at bounding box center [524, 204] width 235 height 15
type input "**********"
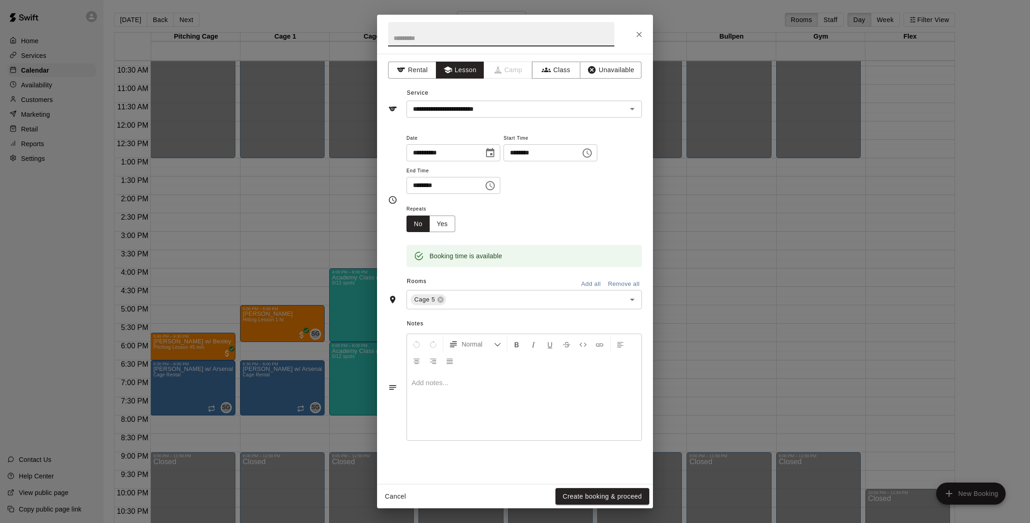
click at [448, 29] on input "text" at bounding box center [501, 34] width 226 height 24
type input "**********"
click at [605, 488] on button "Create booking & proceed" at bounding box center [603, 496] width 94 height 17
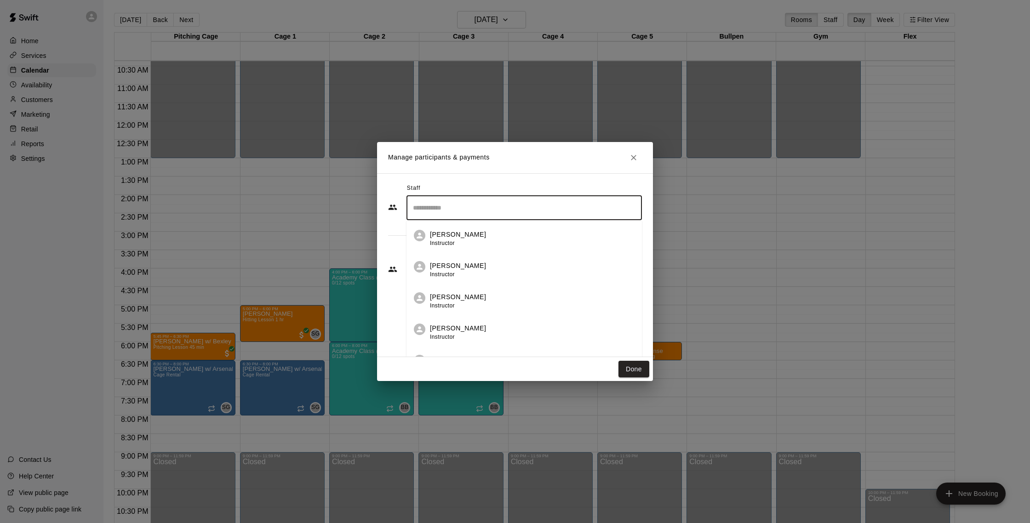
click at [464, 205] on input "Search staff" at bounding box center [524, 208] width 227 height 16
click at [486, 177] on div "Staff ​ [PERSON_NAME] Instructor [PERSON_NAME] Instructor [PERSON_NAME] Instruc…" at bounding box center [515, 265] width 276 height 184
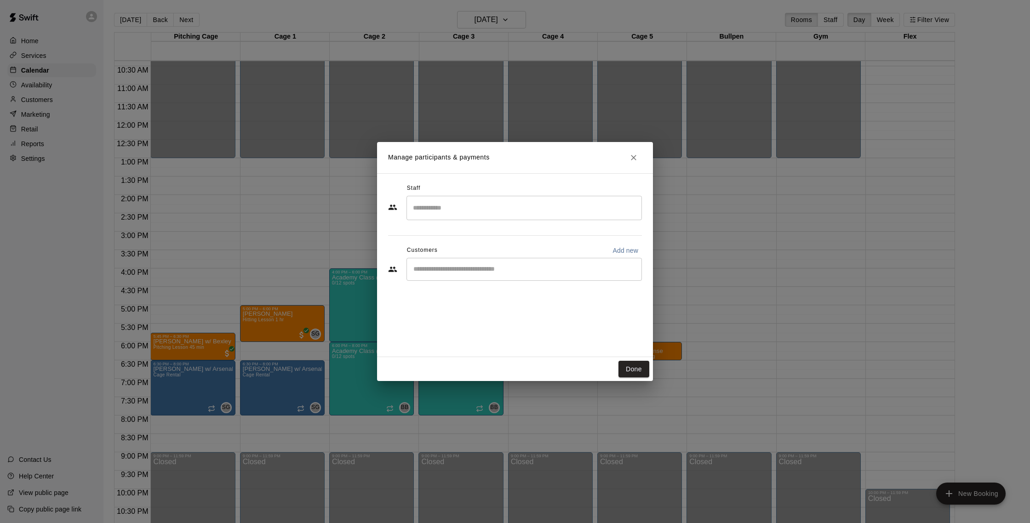
click at [490, 274] on div "​" at bounding box center [524, 269] width 235 height 23
type input "****"
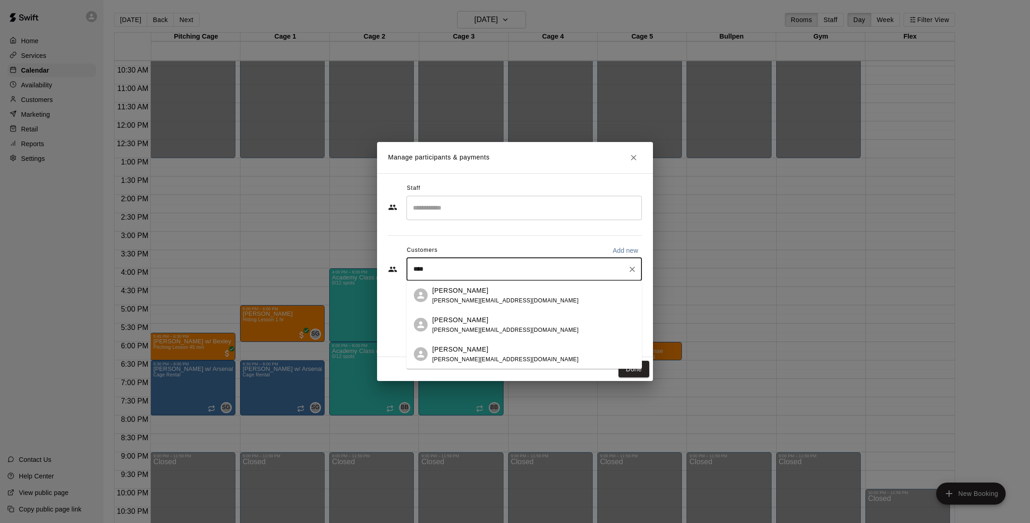
click at [486, 347] on div "[PERSON_NAME]" at bounding box center [505, 349] width 146 height 10
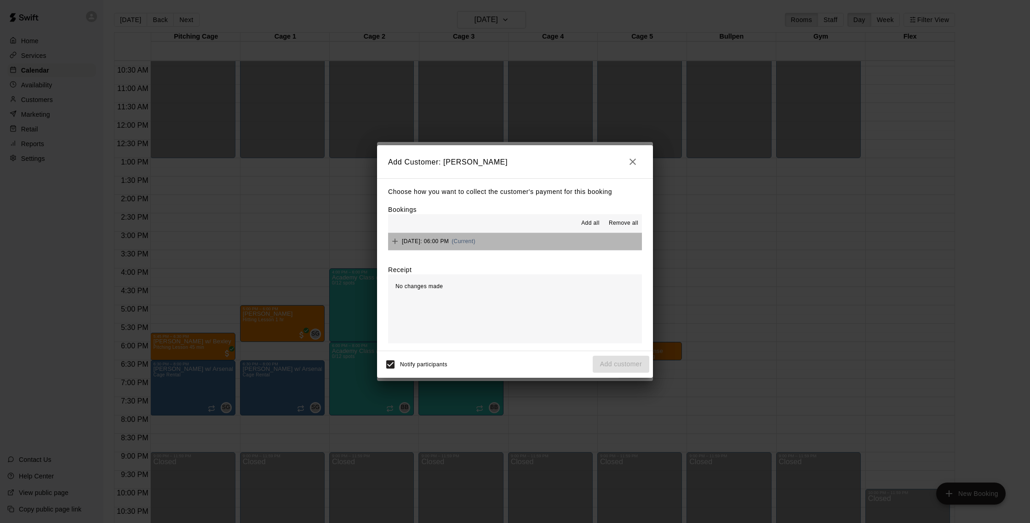
click at [549, 240] on button "[DATE]: 06:00 PM (Current)" at bounding box center [515, 241] width 254 height 17
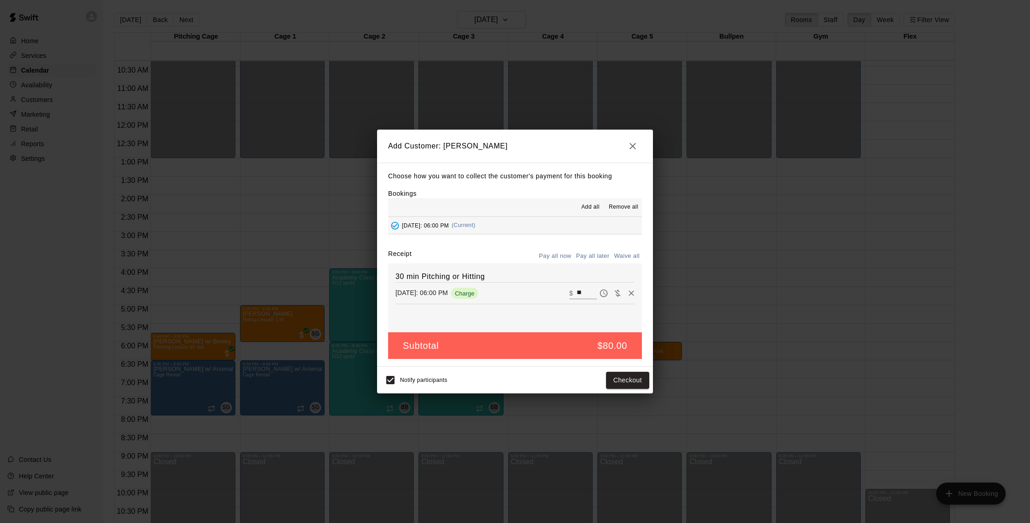
click at [629, 254] on button "Waive all" at bounding box center [627, 256] width 30 height 14
type input "*"
click at [628, 383] on button "Add customer" at bounding box center [621, 380] width 57 height 17
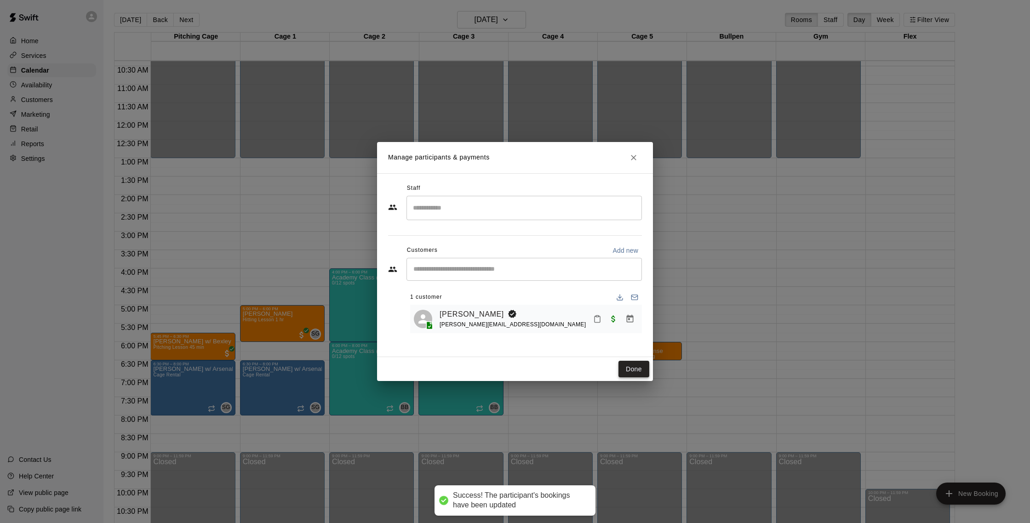
click at [636, 368] on button "Done" at bounding box center [634, 369] width 31 height 17
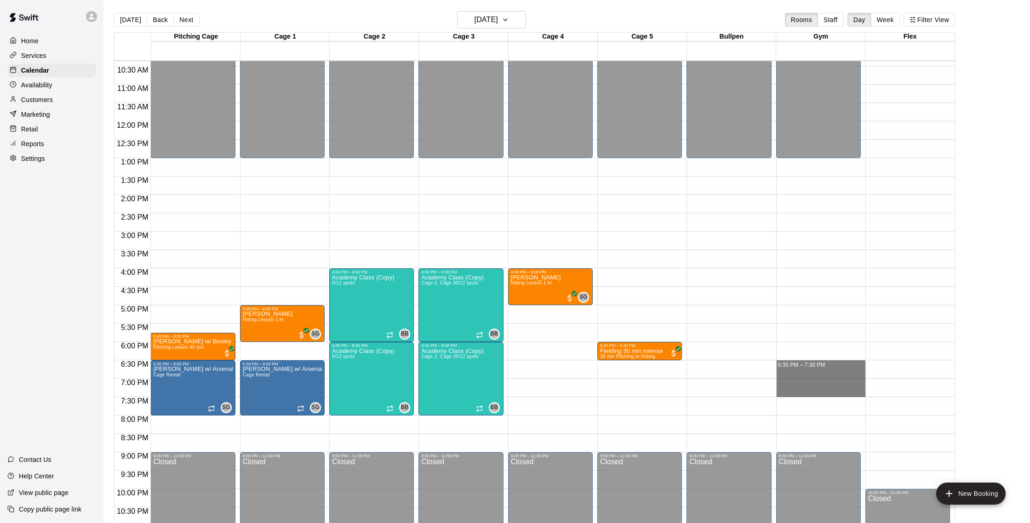
drag, startPoint x: 785, startPoint y: 366, endPoint x: 792, endPoint y: 394, distance: 29.4
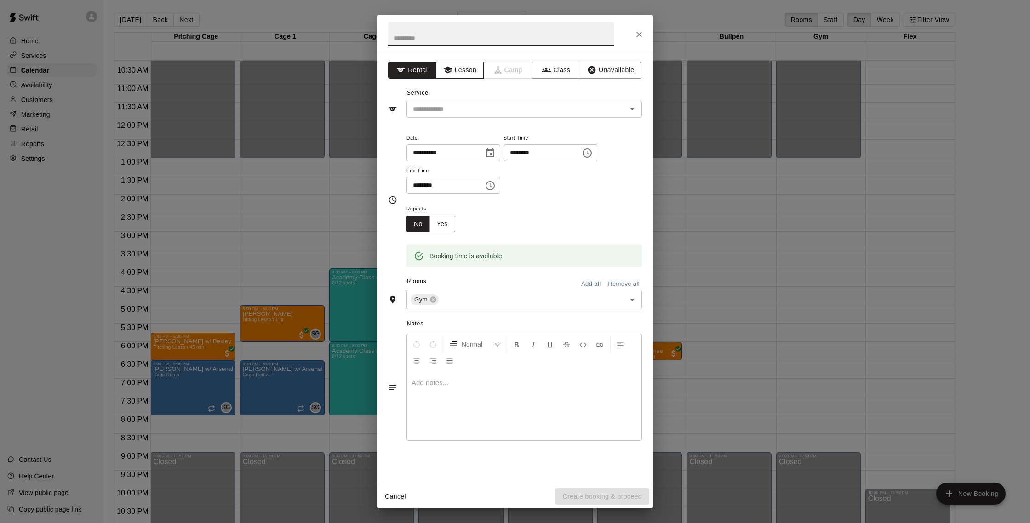
click at [460, 69] on button "Lesson" at bounding box center [460, 70] width 48 height 17
click at [476, 116] on div "​" at bounding box center [524, 109] width 235 height 17
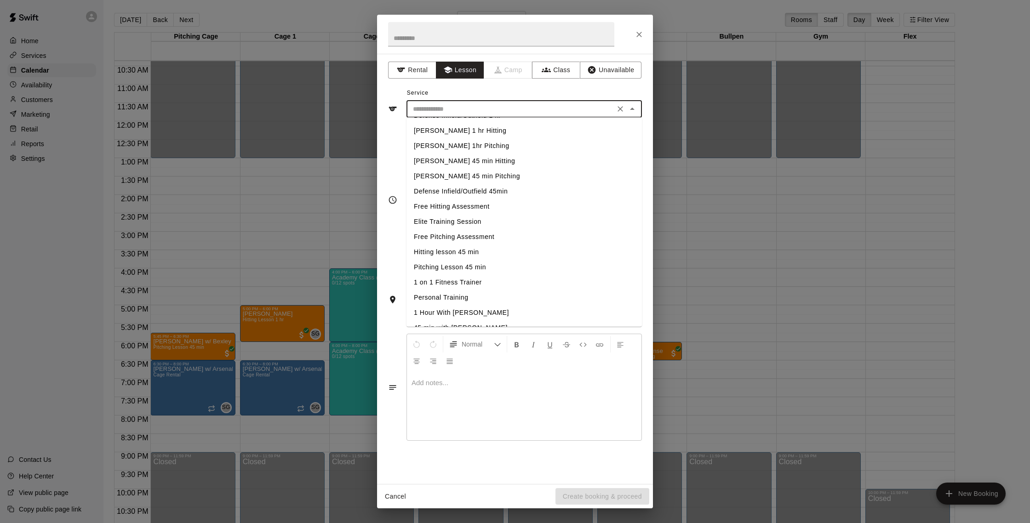
scroll to position [147, 0]
click at [456, 270] on li "1 on 1 Fitness Trainer" at bounding box center [524, 270] width 235 height 15
type input "**********"
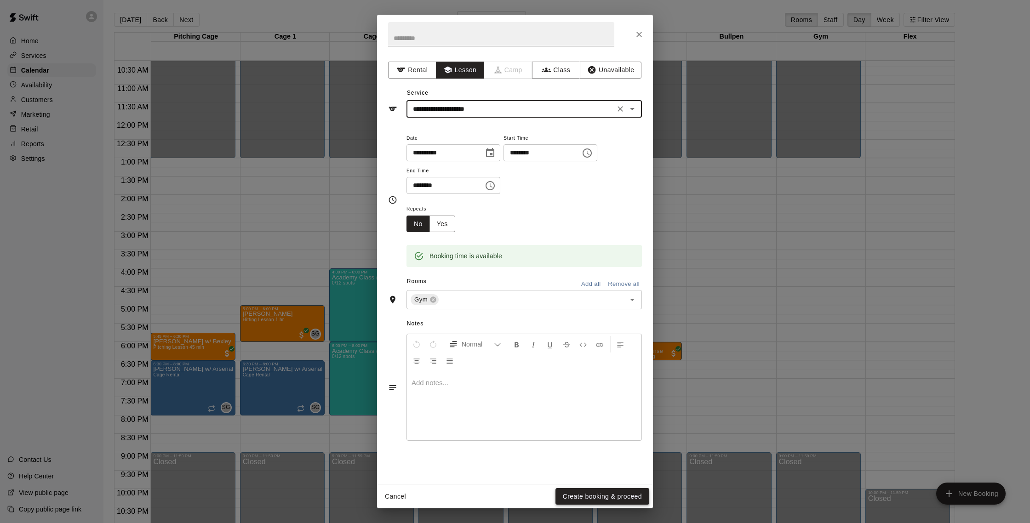
click at [622, 501] on button "Create booking & proceed" at bounding box center [603, 496] width 94 height 17
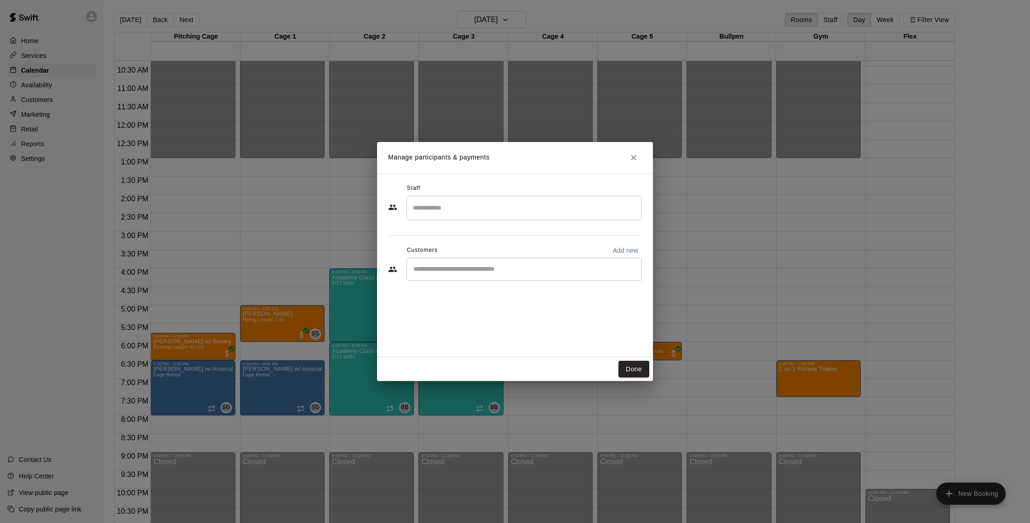
click at [455, 207] on input "Search staff" at bounding box center [524, 208] width 227 height 16
click at [456, 229] on li "[PERSON_NAME] Instructor" at bounding box center [524, 235] width 235 height 31
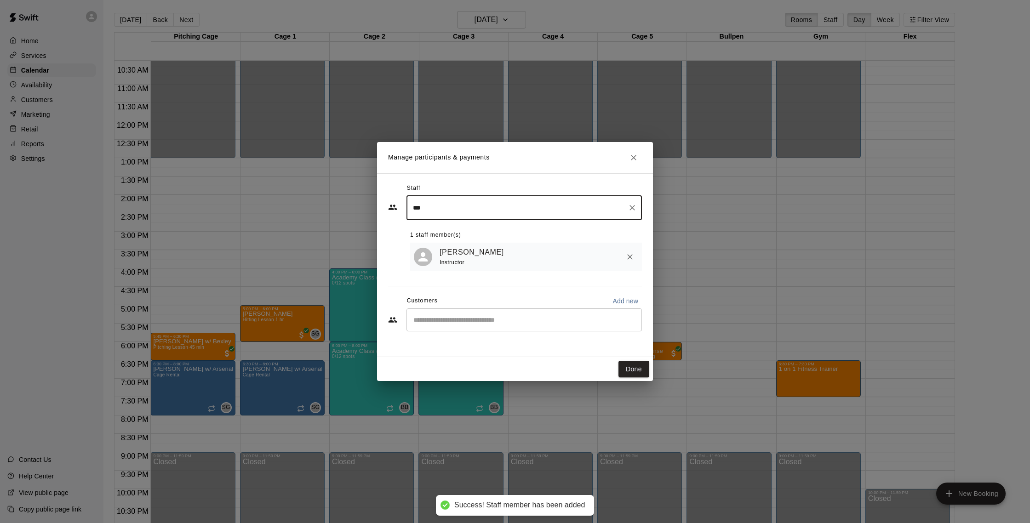
click at [489, 315] on div "​" at bounding box center [524, 320] width 235 height 23
type input "***"
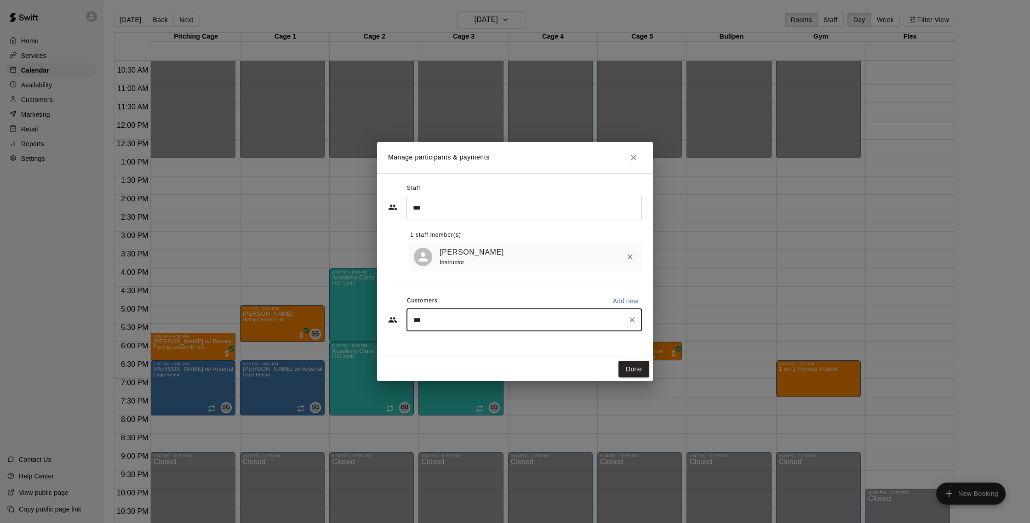
type input "****"
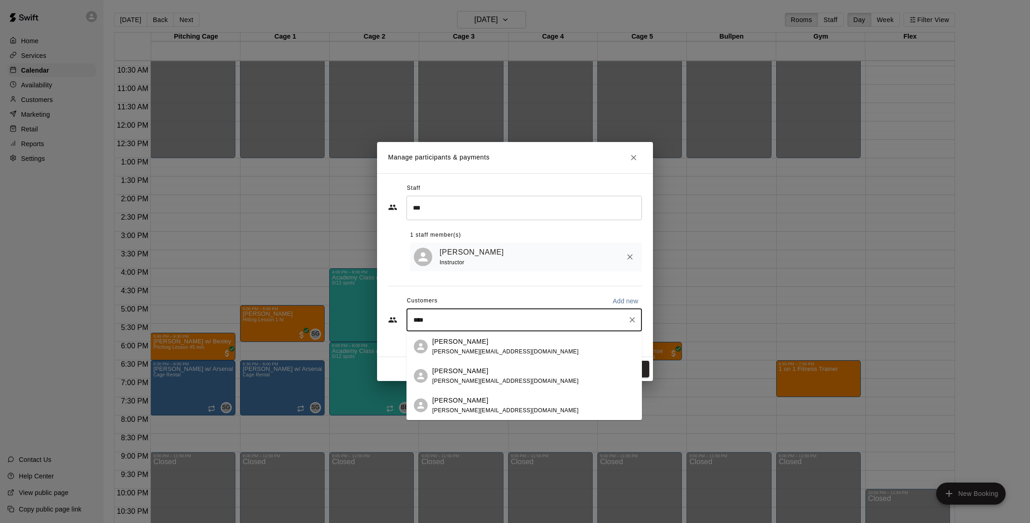
click at [479, 401] on div "[PERSON_NAME]" at bounding box center [505, 401] width 146 height 10
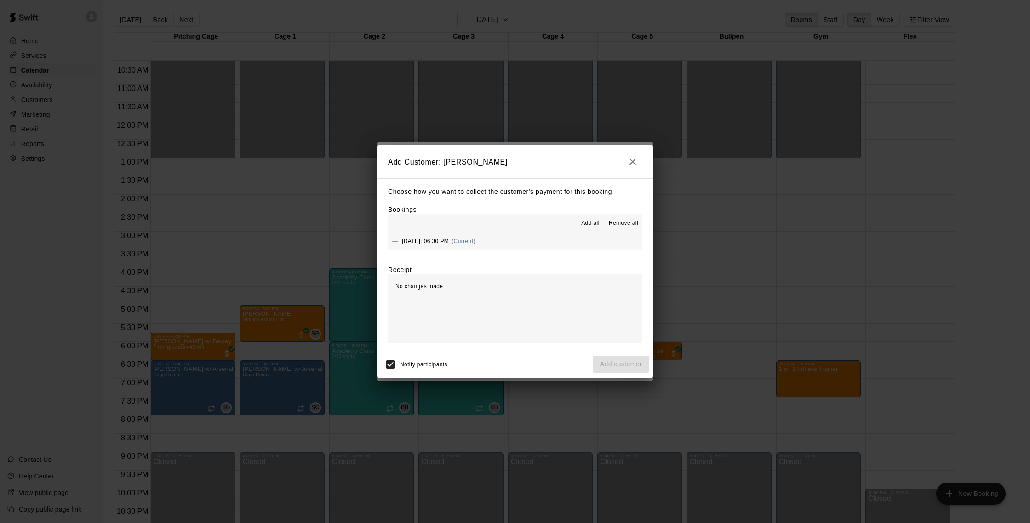
click at [543, 237] on button "[DATE]: 06:30 PM (Current)" at bounding box center [515, 241] width 254 height 17
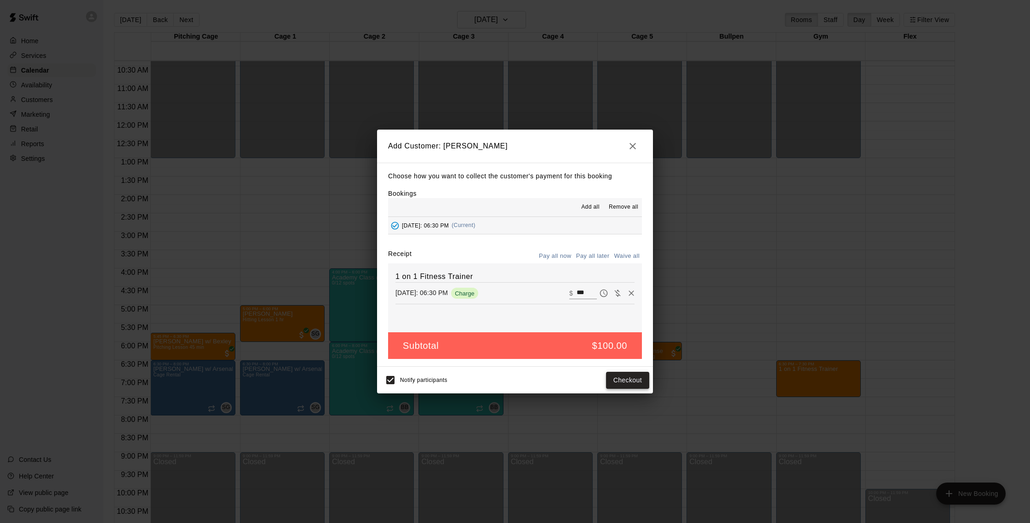
click at [628, 376] on button "Checkout" at bounding box center [627, 380] width 43 height 17
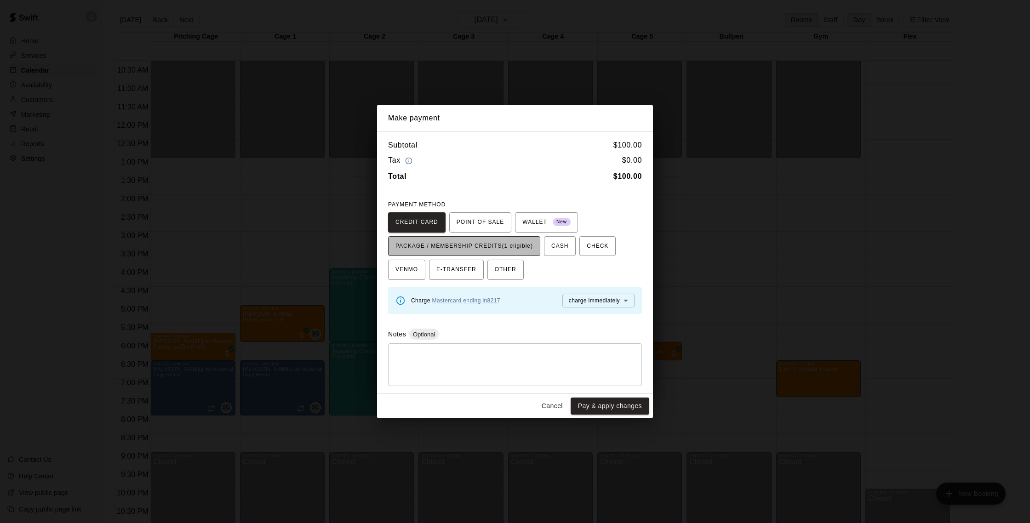
click at [492, 245] on span "PACKAGE / MEMBERSHIP CREDITS (1 eligible)" at bounding box center [465, 246] width 138 height 15
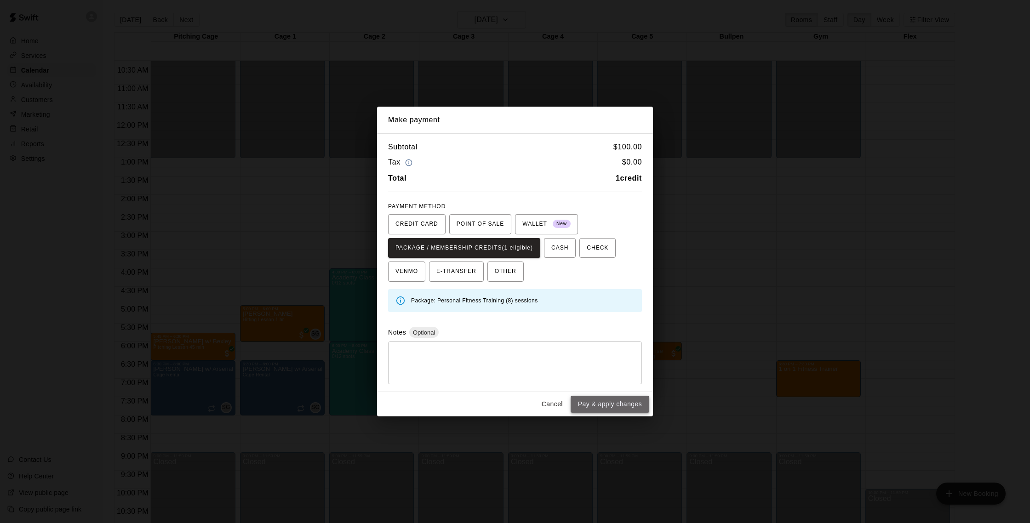
click at [631, 409] on button "Pay & apply changes" at bounding box center [610, 404] width 79 height 17
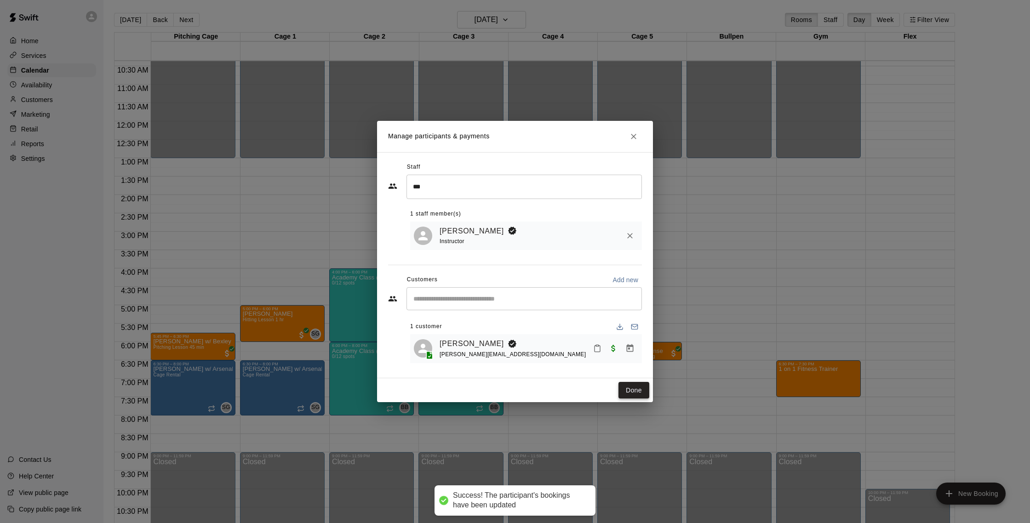
click at [634, 394] on button "Done" at bounding box center [634, 390] width 31 height 17
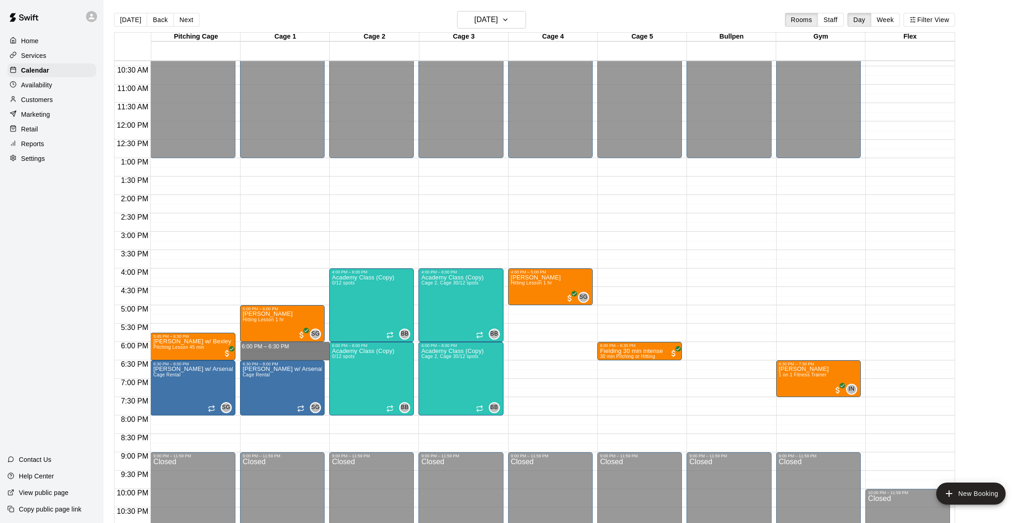
drag, startPoint x: 251, startPoint y: 344, endPoint x: 249, endPoint y: 358, distance: 13.9
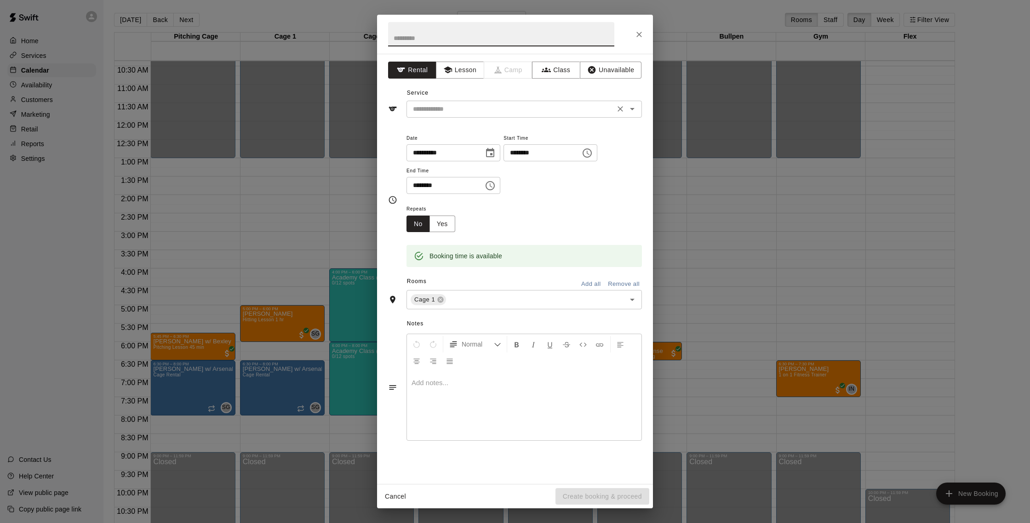
click at [471, 109] on input "text" at bounding box center [510, 108] width 203 height 11
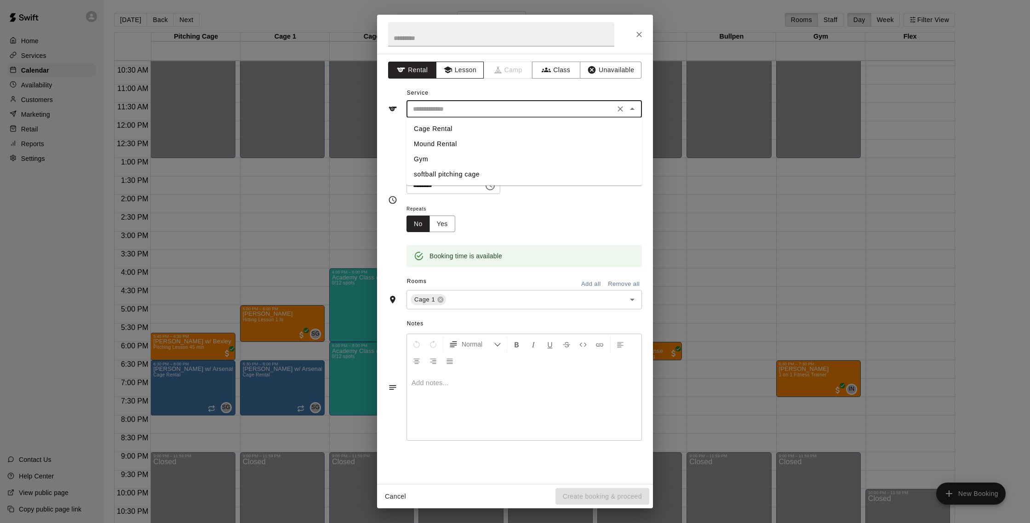
click at [468, 71] on button "Lesson" at bounding box center [460, 70] width 48 height 17
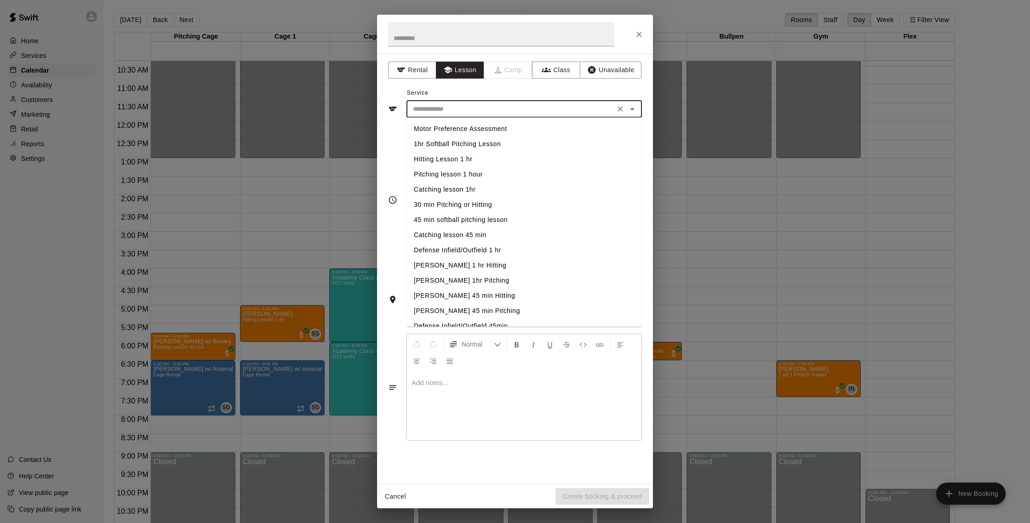
click at [470, 103] on input "text" at bounding box center [510, 108] width 203 height 11
click at [471, 171] on li "30 min Pitching or Hitting" at bounding box center [524, 169] width 235 height 15
type input "**********"
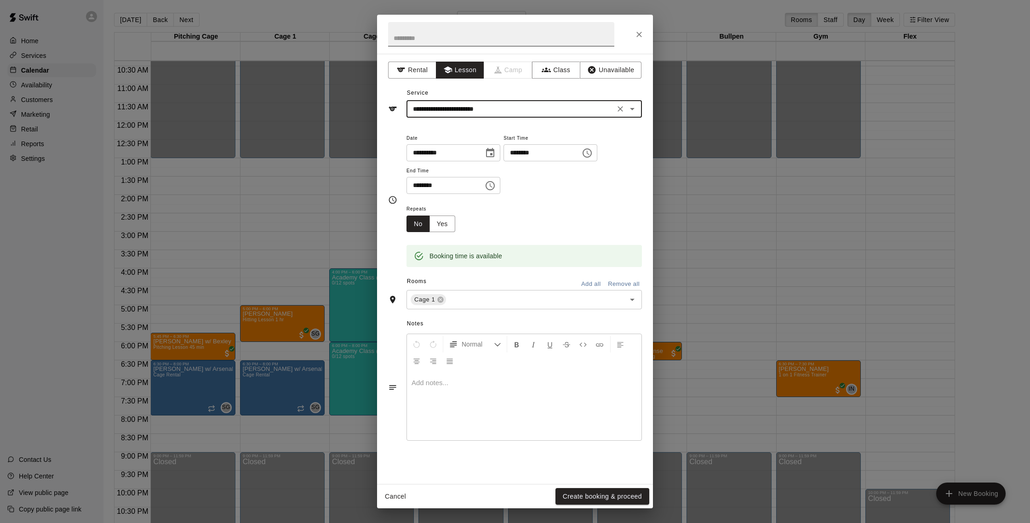
click at [430, 38] on input "text" at bounding box center [501, 34] width 226 height 24
type input "**********"
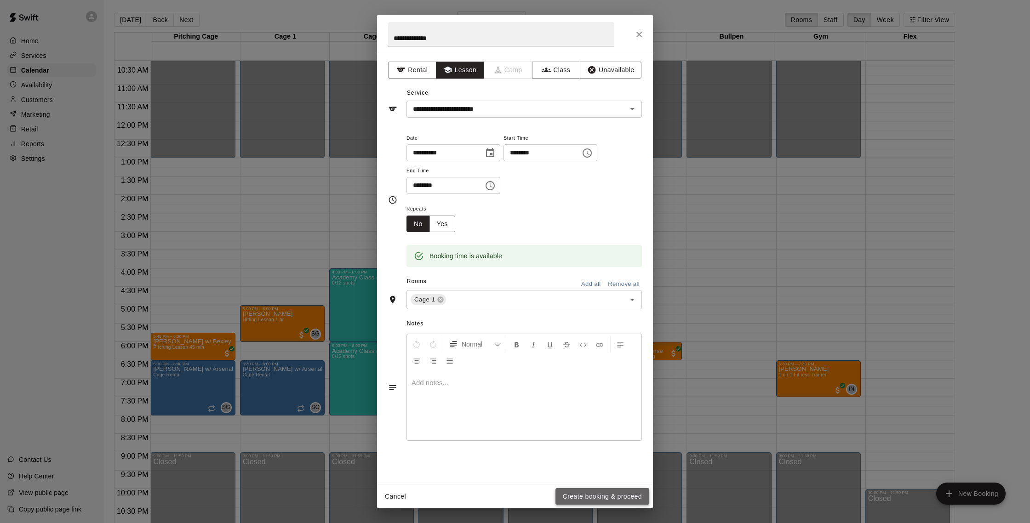
click at [625, 497] on button "Create booking & proceed" at bounding box center [603, 496] width 94 height 17
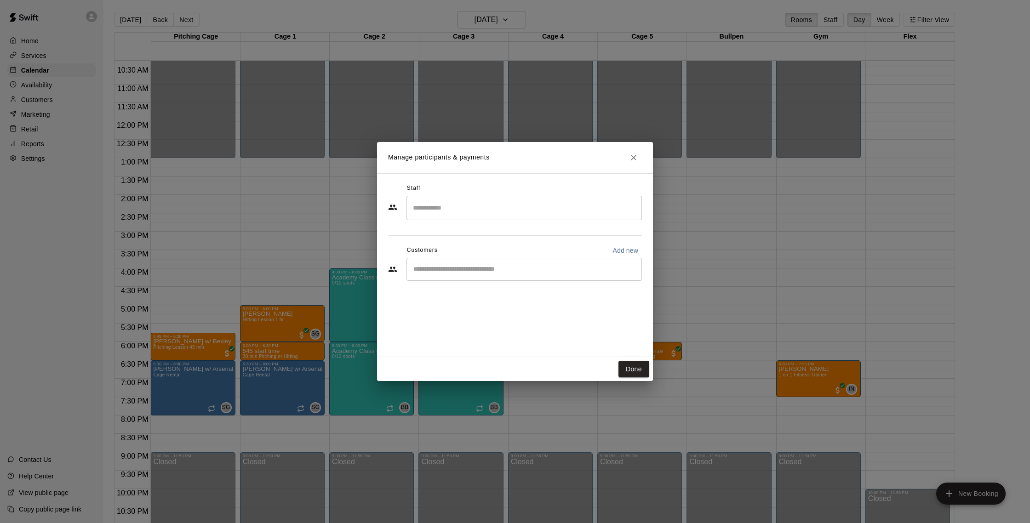
click at [453, 209] on input "Search staff" at bounding box center [524, 208] width 227 height 16
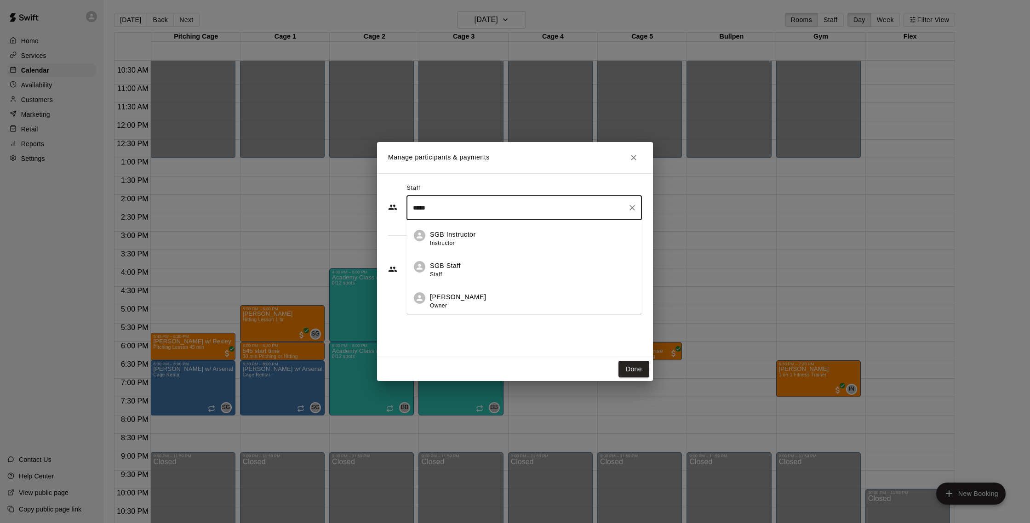
click at [470, 300] on p "[PERSON_NAME]" at bounding box center [458, 297] width 56 height 10
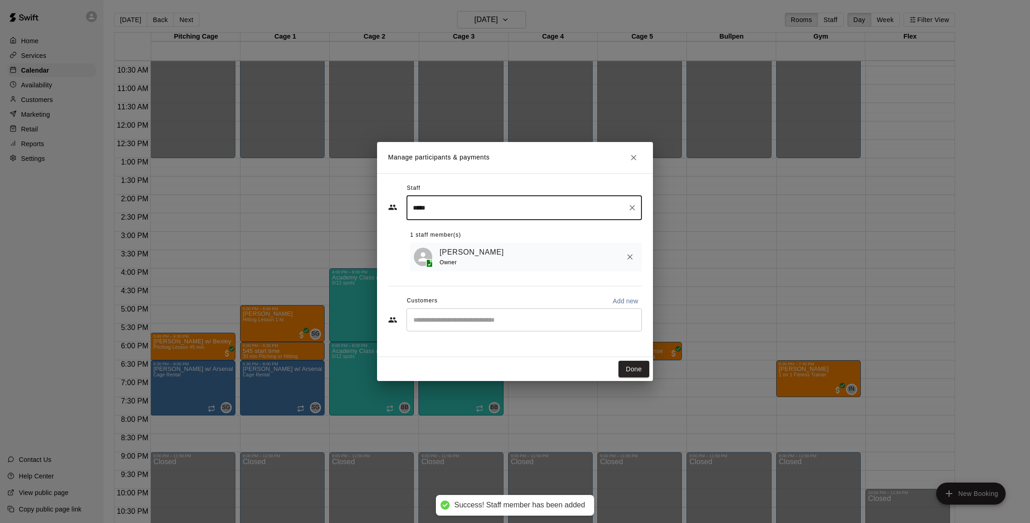
type input "*****"
click at [532, 316] on input "Start typing to search customers..." at bounding box center [524, 319] width 227 height 9
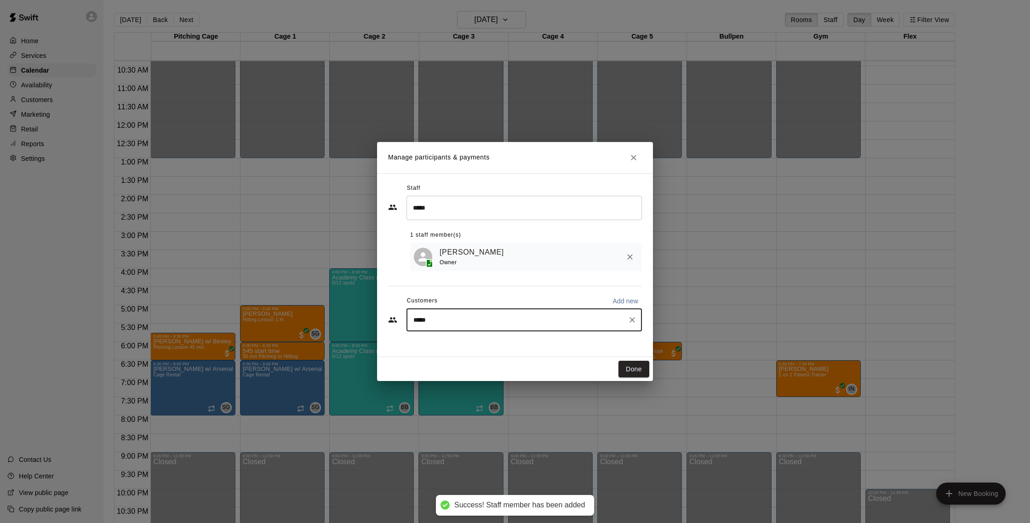
type input "******"
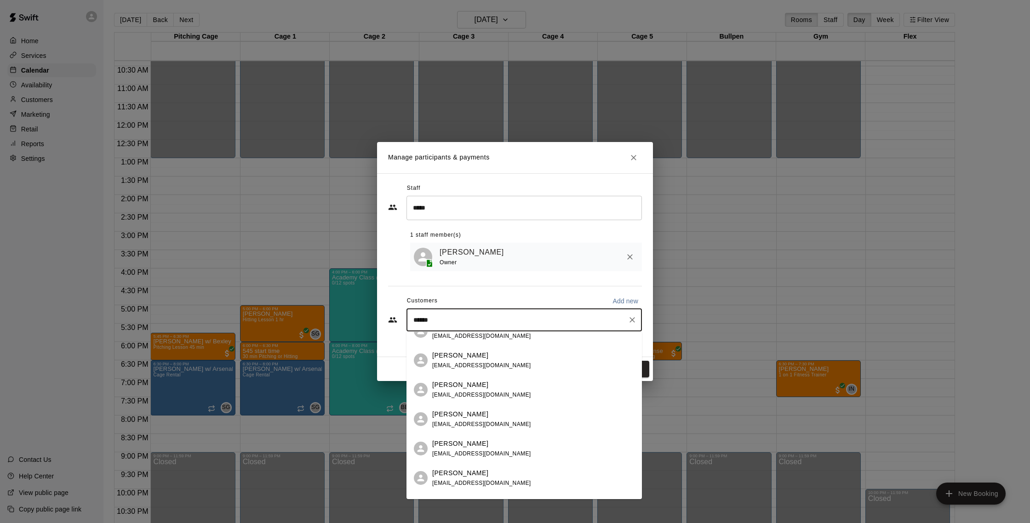
scroll to position [333, 0]
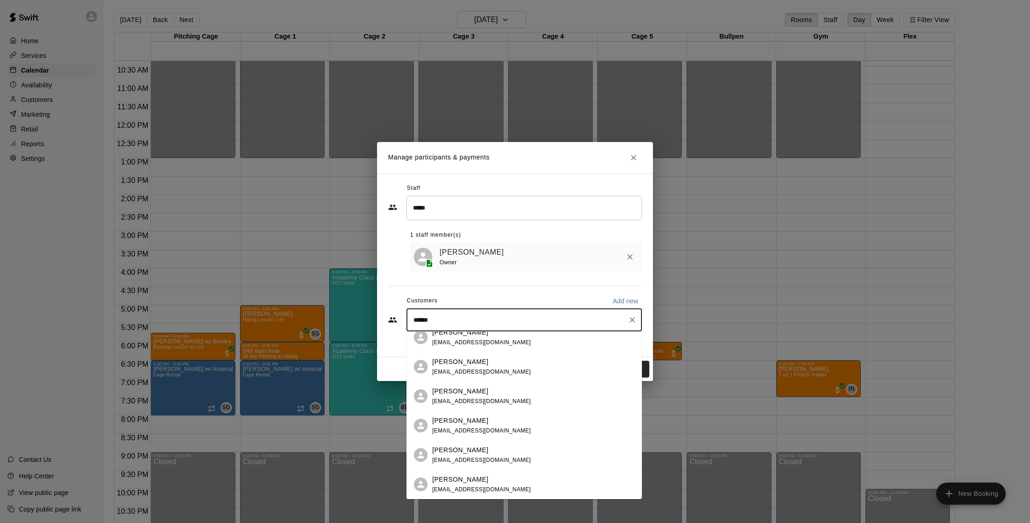
click at [486, 419] on div "[PERSON_NAME]" at bounding box center [481, 421] width 99 height 10
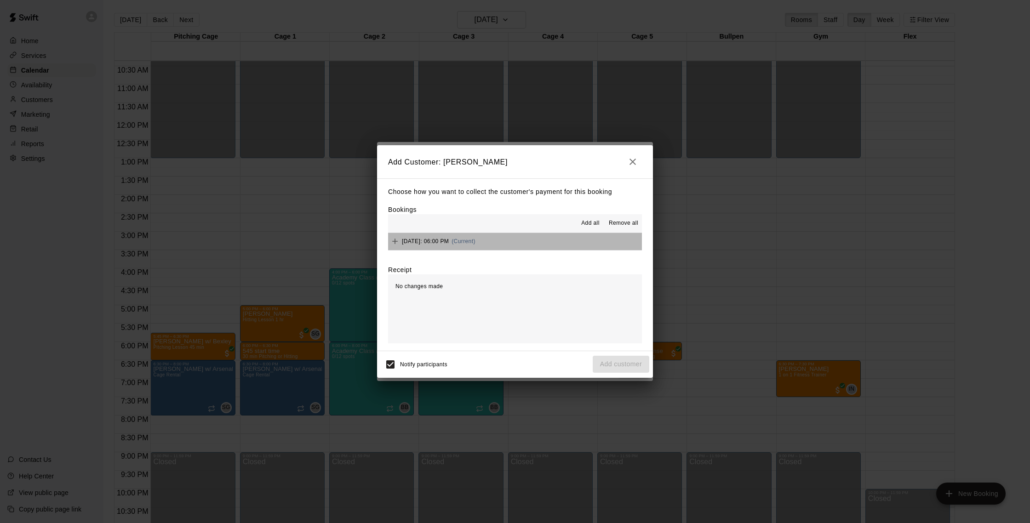
click at [551, 245] on button "[DATE]: 06:00 PM (Current)" at bounding box center [515, 241] width 254 height 17
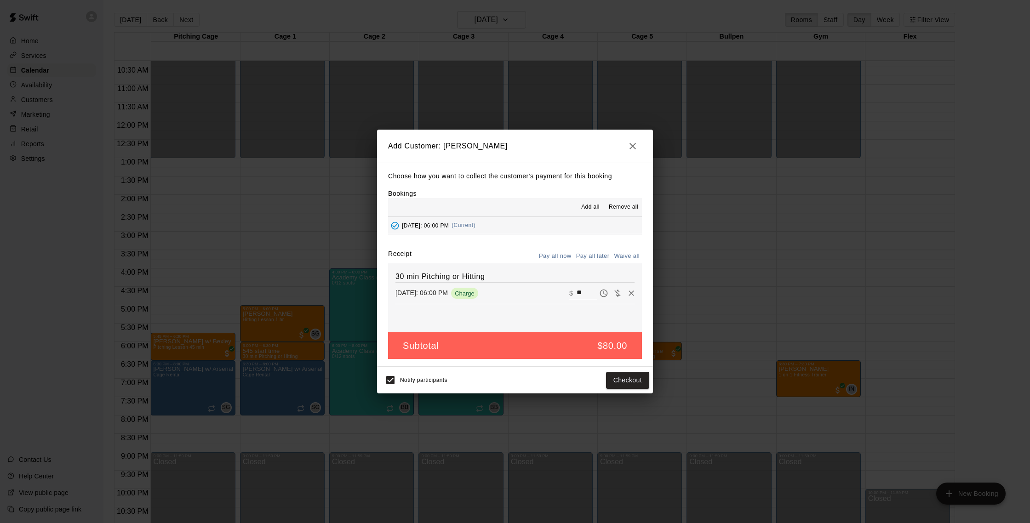
click at [620, 259] on button "Waive all" at bounding box center [627, 256] width 30 height 14
type input "*"
click at [635, 380] on button "Add customer" at bounding box center [621, 380] width 57 height 17
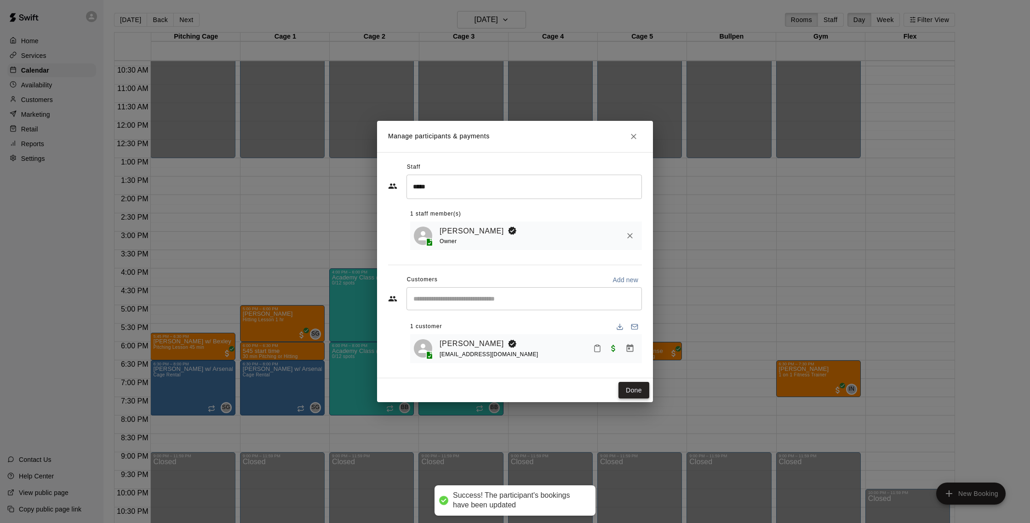
click at [632, 384] on button "Done" at bounding box center [634, 390] width 31 height 17
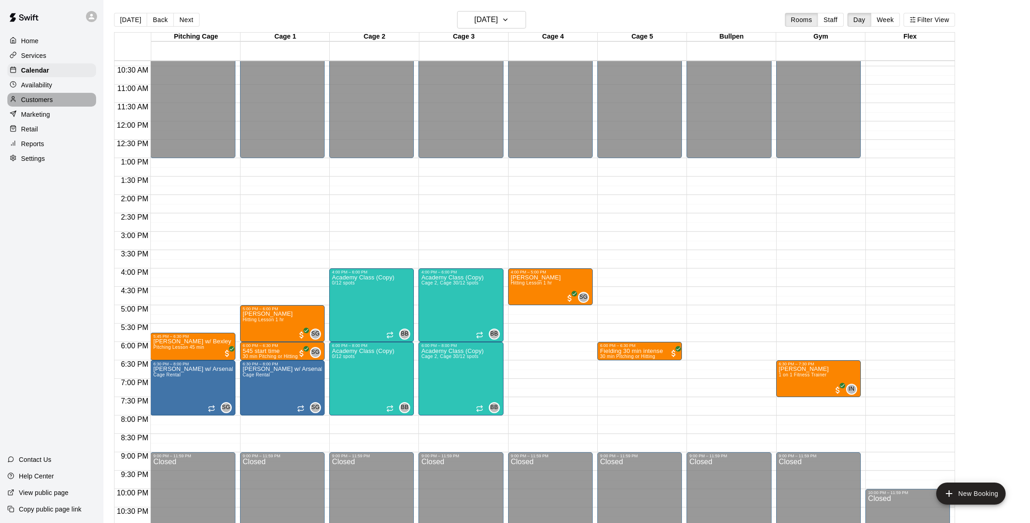
click at [37, 102] on p "Customers" at bounding box center [37, 99] width 32 height 9
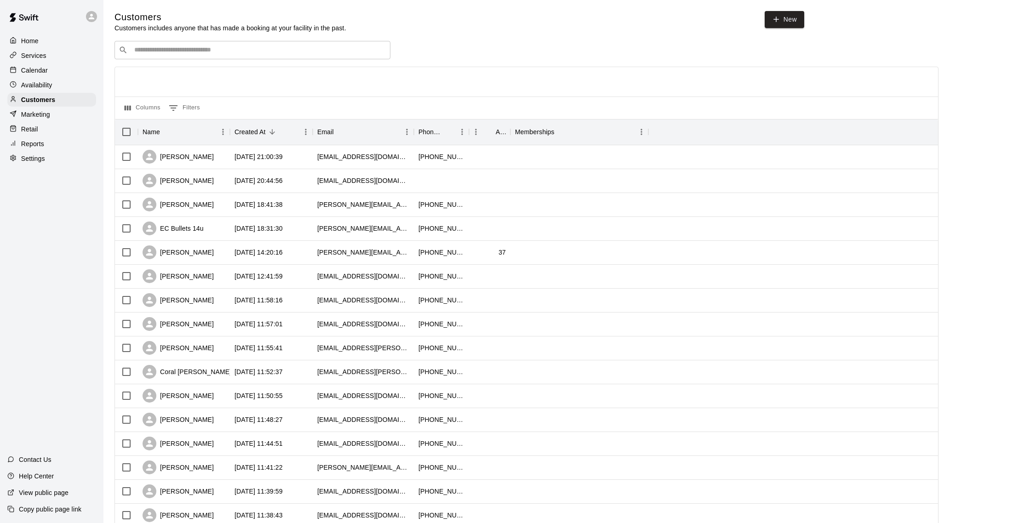
click at [217, 45] on div "​ ​" at bounding box center [253, 50] width 276 height 18
type input "******"
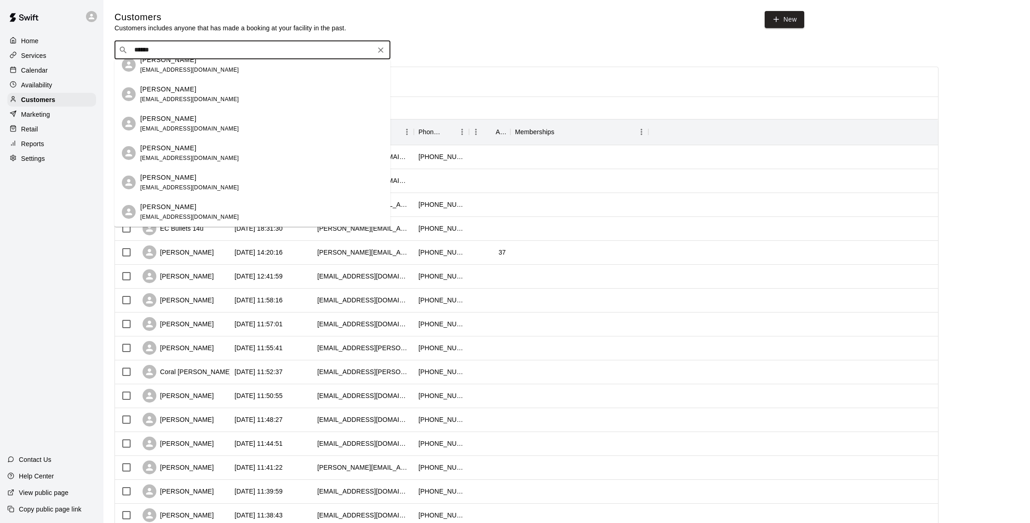
scroll to position [0, 0]
click at [204, 156] on span "[EMAIL_ADDRESS][DOMAIN_NAME]" at bounding box center [189, 158] width 99 height 6
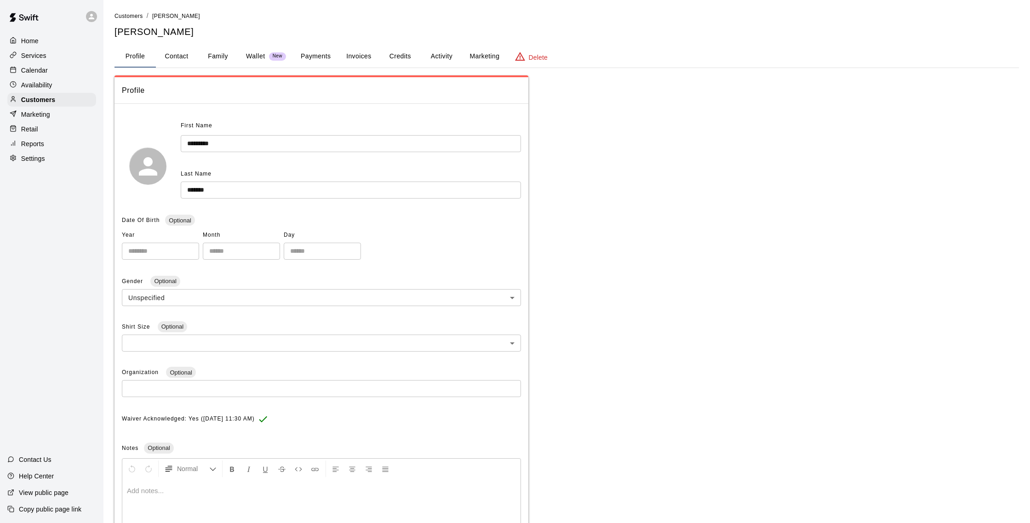
click at [434, 54] on button "Activity" at bounding box center [441, 57] width 41 height 22
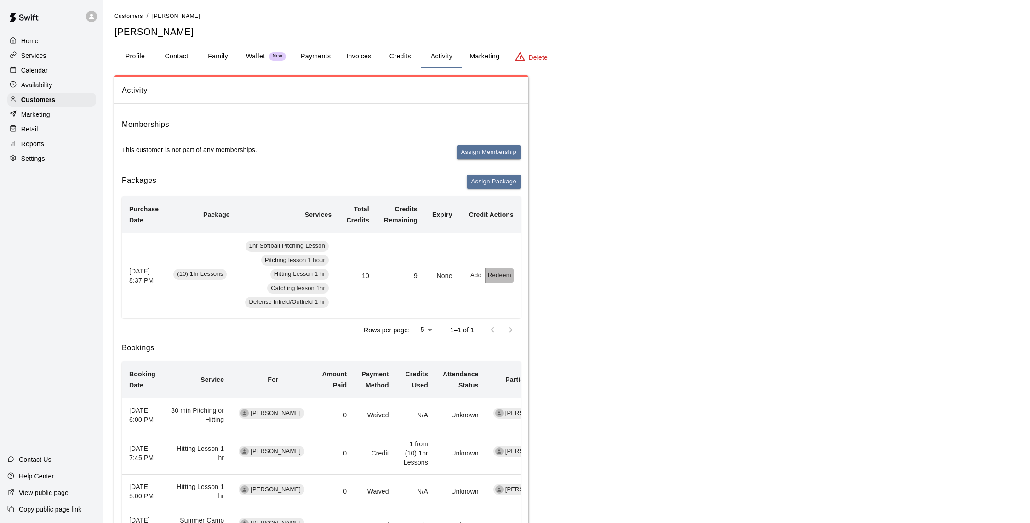
click at [490, 274] on button "Redeem" at bounding box center [500, 276] width 28 height 14
click at [506, 311] on input "text" at bounding box center [510, 312] width 33 height 17
type input "*"
click at [522, 332] on button "Redeem" at bounding box center [532, 336] width 77 height 17
click at [37, 73] on p "Calendar" at bounding box center [34, 70] width 27 height 9
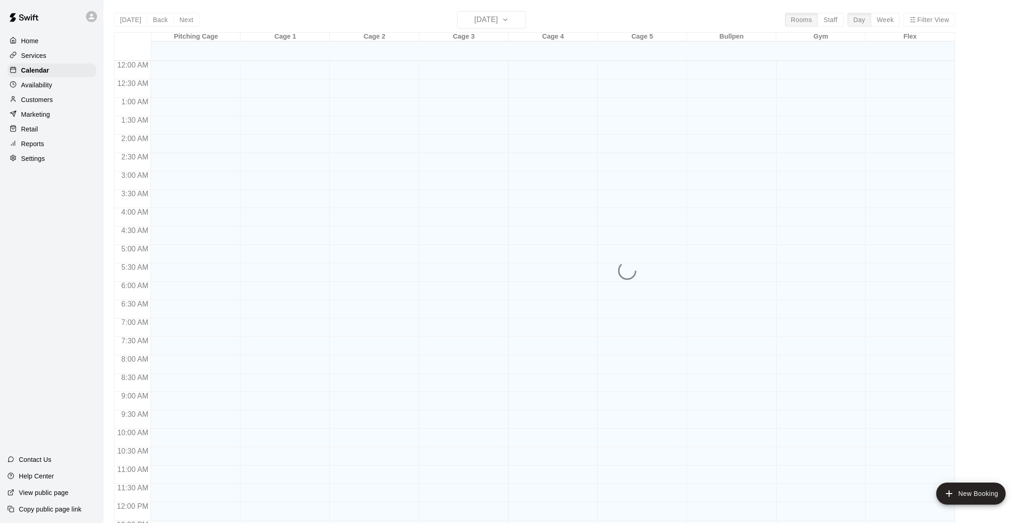
scroll to position [383, 0]
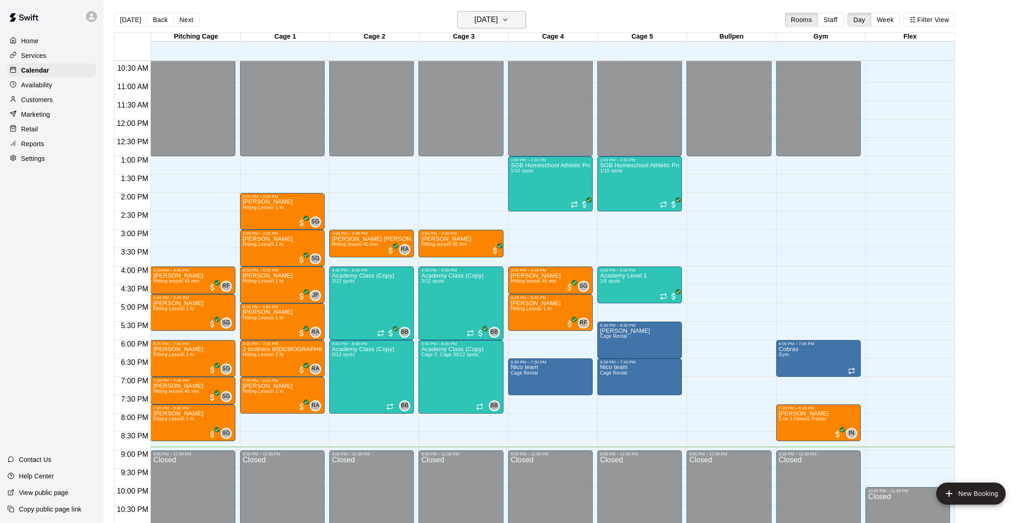
click at [493, 14] on h6 "[DATE]" at bounding box center [486, 19] width 23 height 13
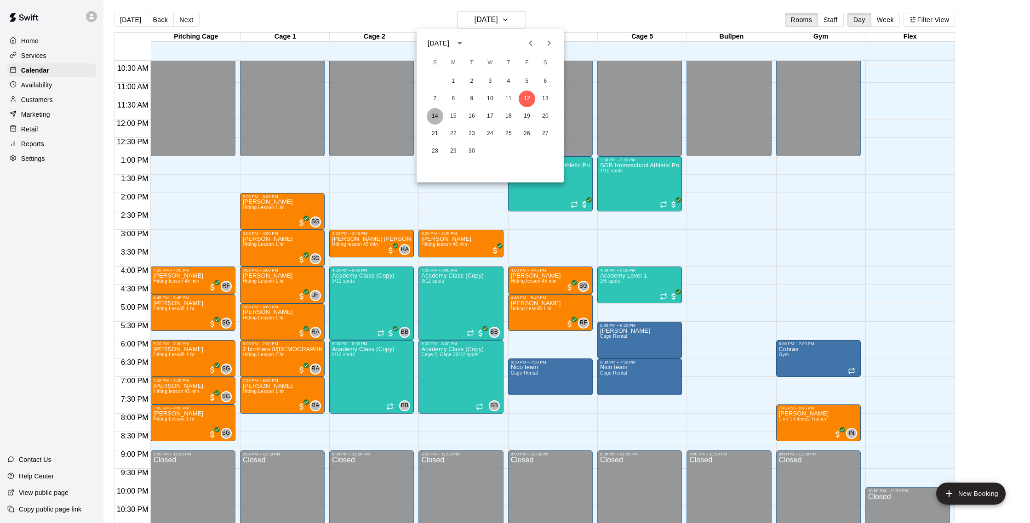
click at [439, 114] on button "14" at bounding box center [435, 116] width 17 height 17
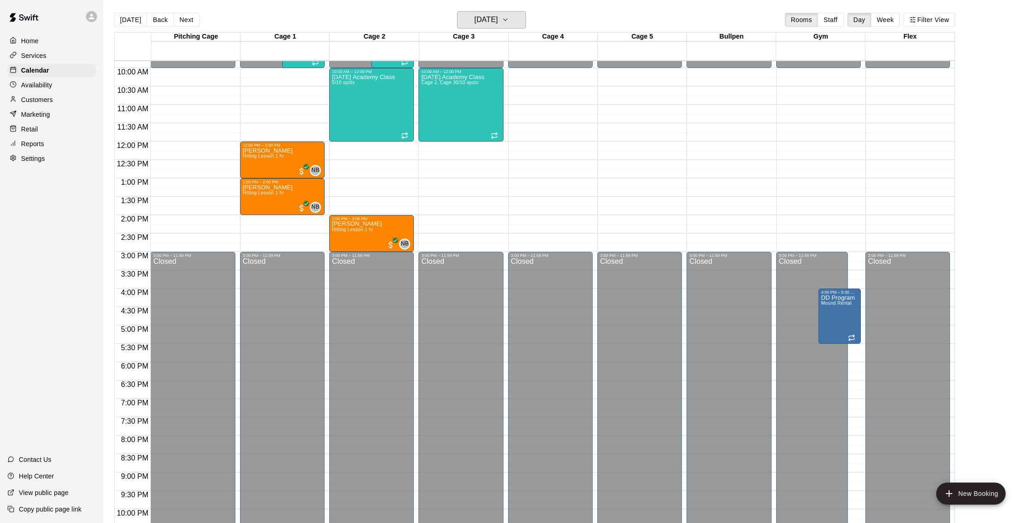
scroll to position [360, 0]
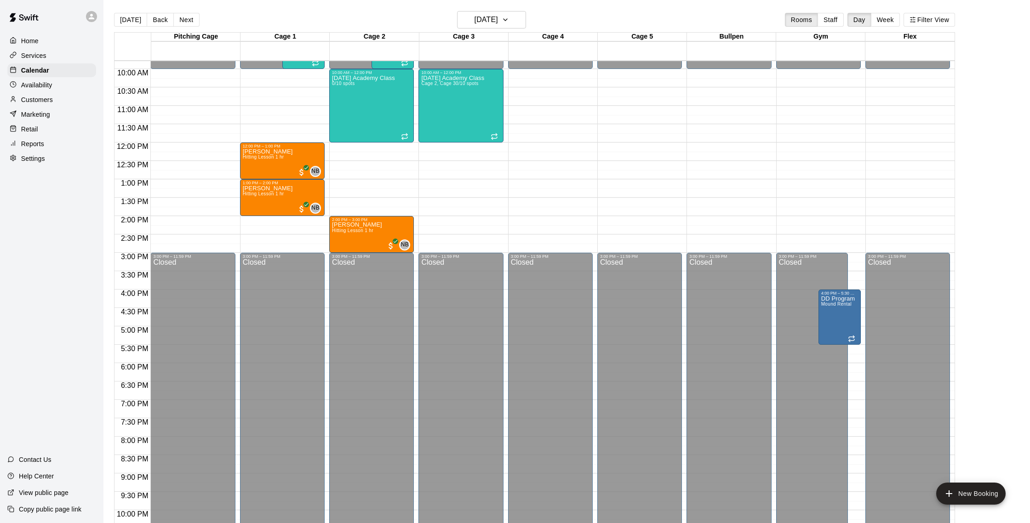
click at [40, 104] on div "Customers" at bounding box center [51, 100] width 89 height 14
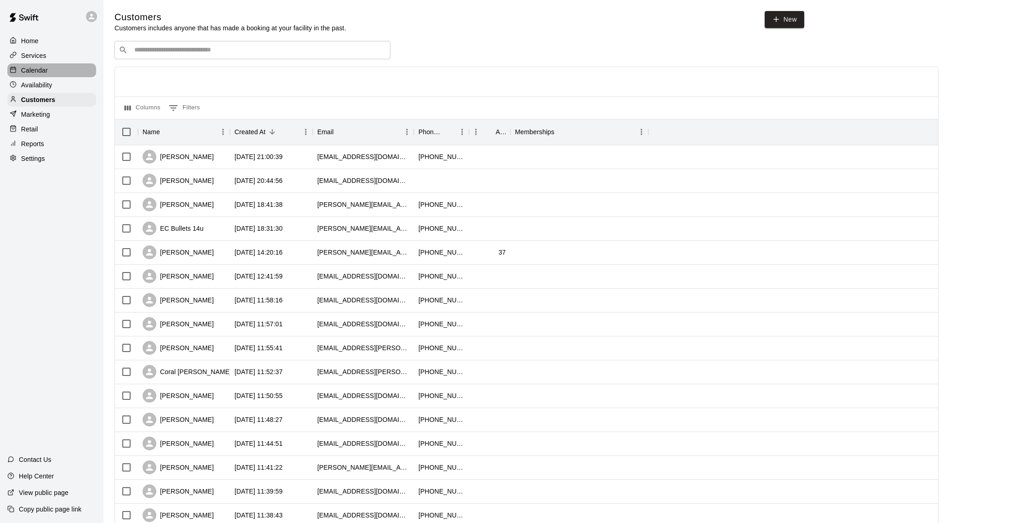
click at [68, 66] on div "Calendar" at bounding box center [51, 70] width 89 height 14
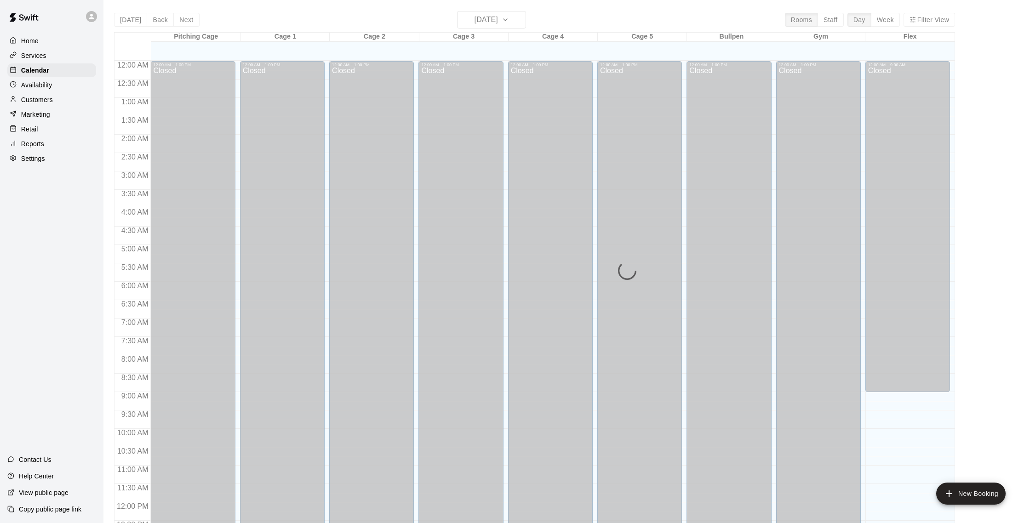
scroll to position [383, 0]
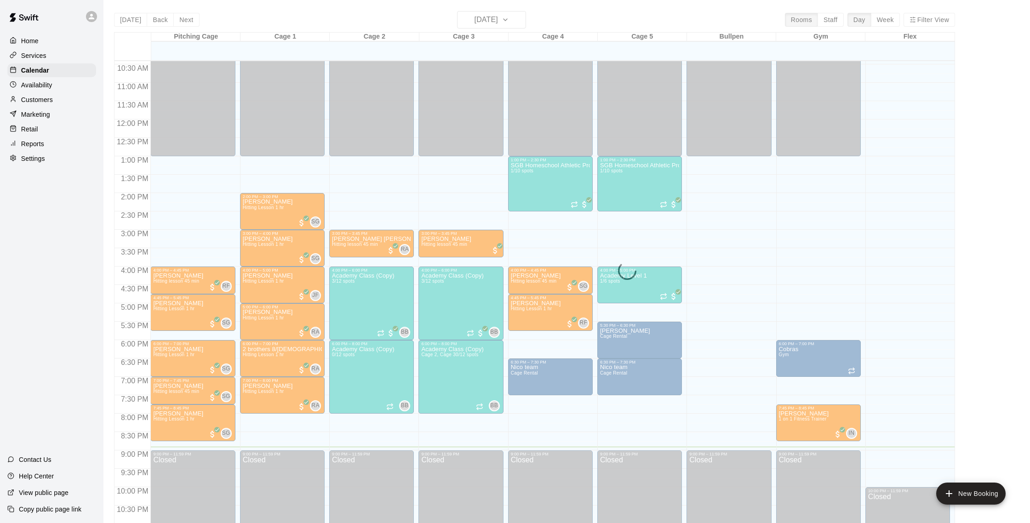
click at [491, 18] on div "[DATE] Back [DATE][DATE] Rooms Staff Day Week Filter View Pitching Cage 12 Fri …" at bounding box center [534, 272] width 841 height 523
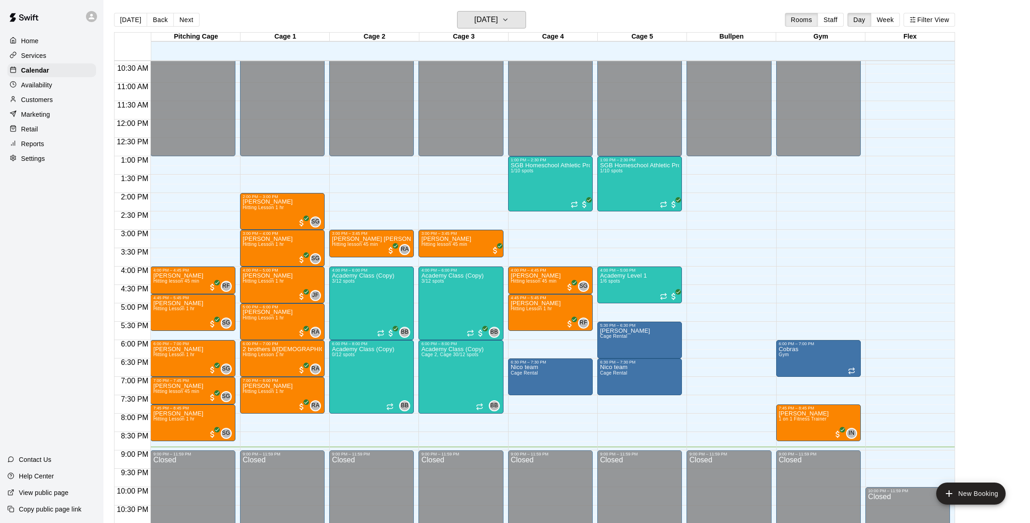
click at [491, 18] on h6 "[DATE]" at bounding box center [486, 19] width 23 height 13
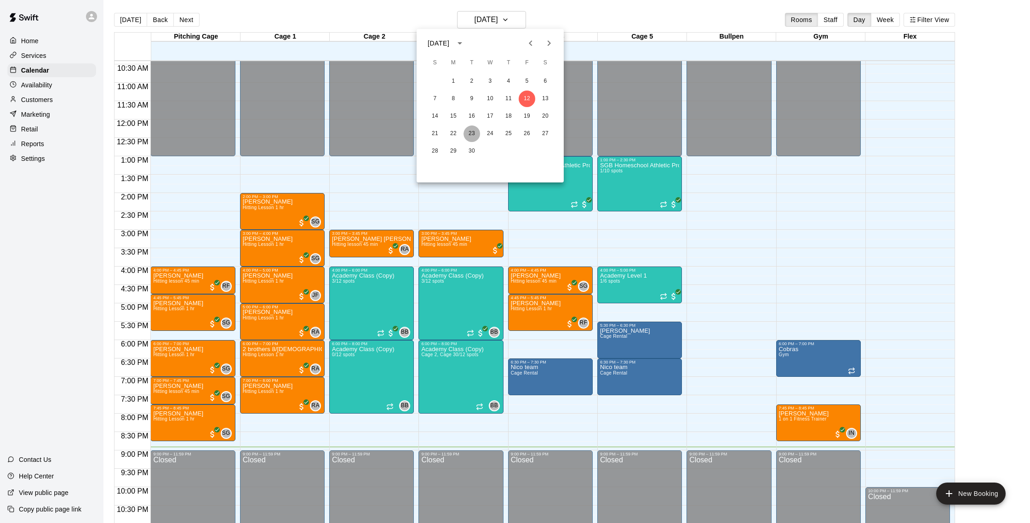
drag, startPoint x: 470, startPoint y: 130, endPoint x: 465, endPoint y: 128, distance: 5.4
click at [470, 130] on button "23" at bounding box center [472, 134] width 17 height 17
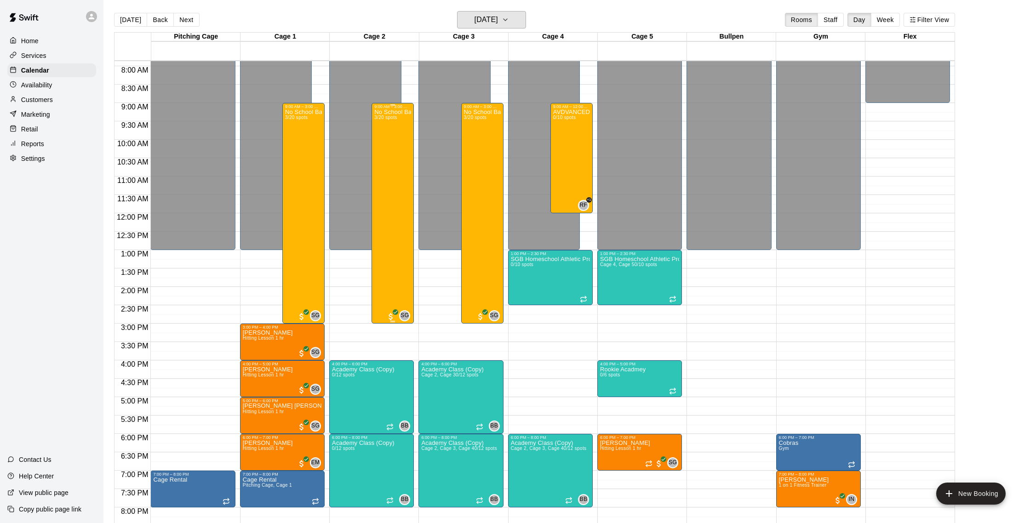
scroll to position [301, 0]
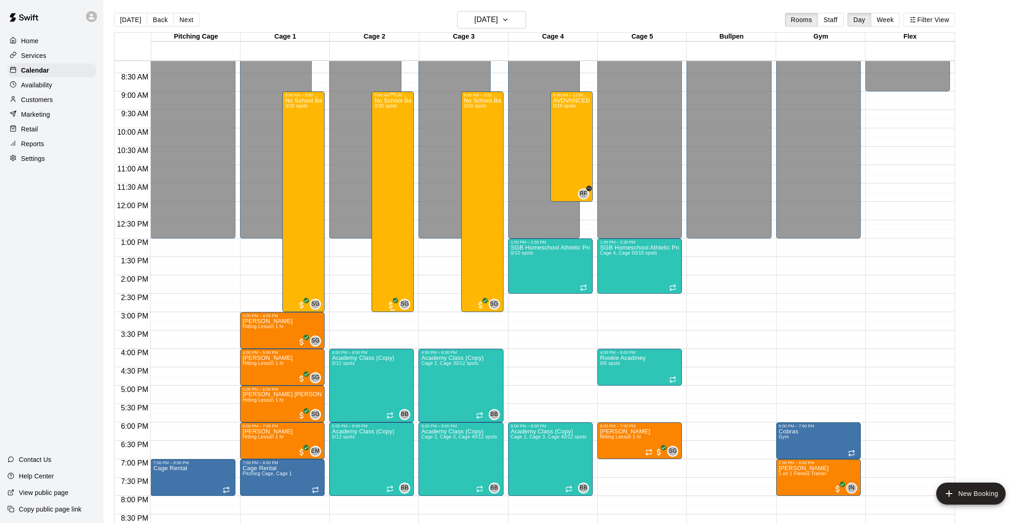
click at [390, 158] on div "No School Baseball & Softball Clinics 3/20 spots" at bounding box center [392, 358] width 37 height 523
click at [385, 130] on img "edit" at bounding box center [384, 129] width 11 height 11
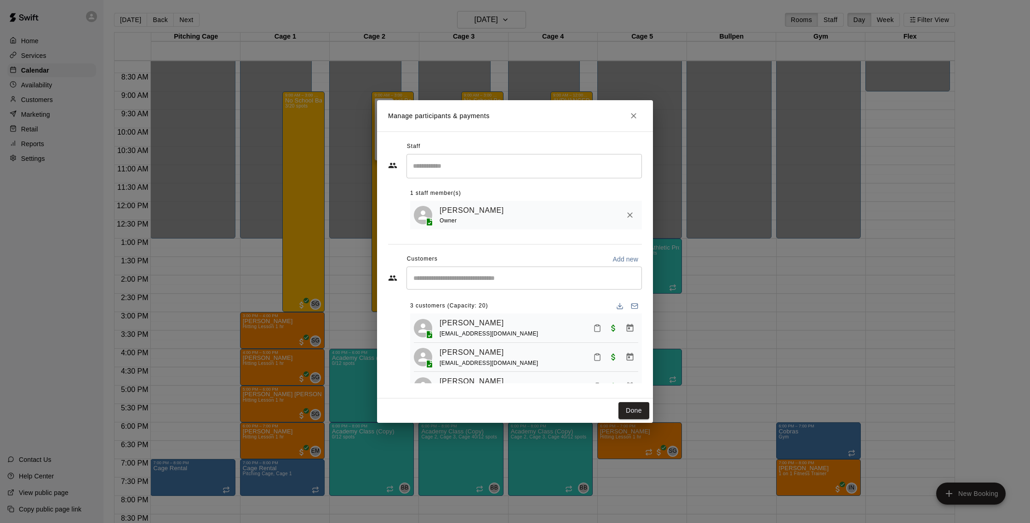
click at [450, 269] on div "​" at bounding box center [524, 278] width 235 height 23
type input "*****"
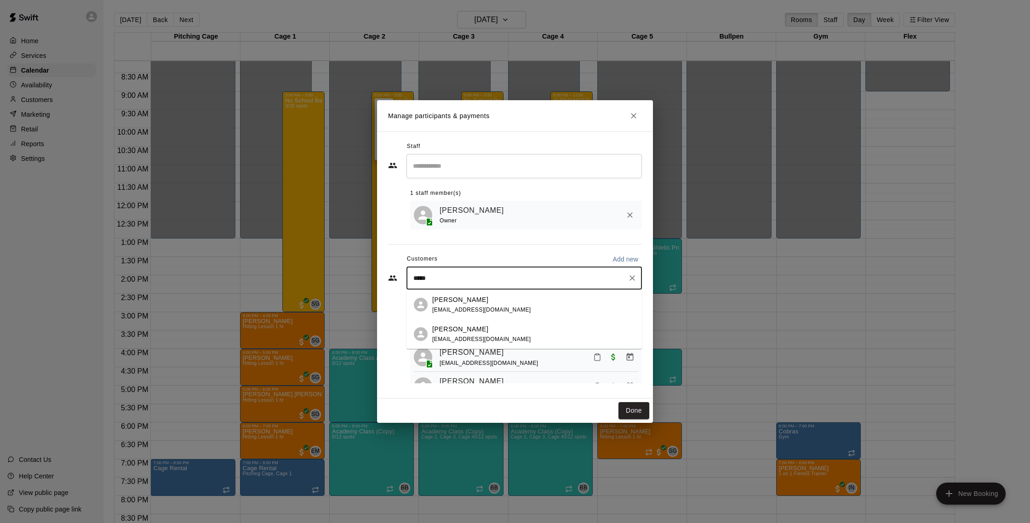
click at [473, 315] on div "[PERSON_NAME] [EMAIL_ADDRESS][DOMAIN_NAME]" at bounding box center [481, 305] width 99 height 20
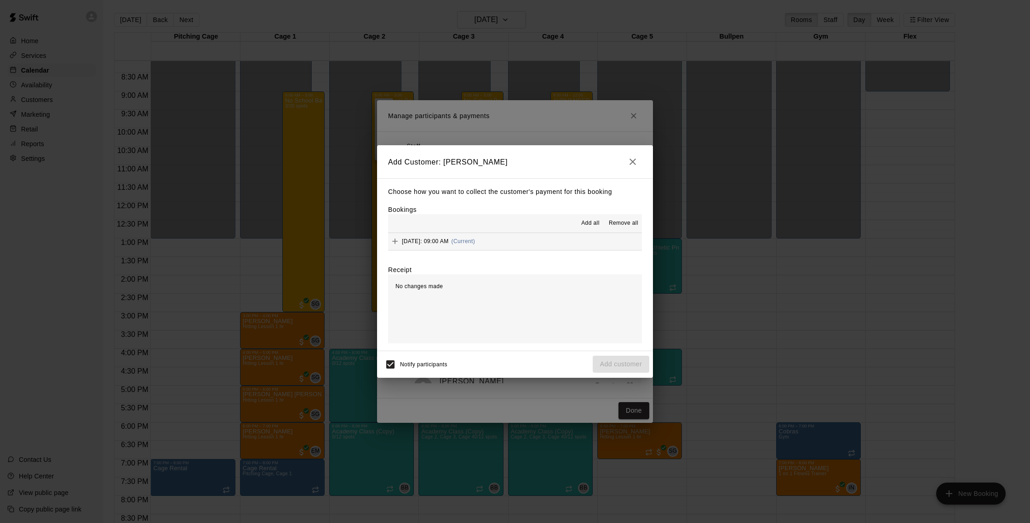
click at [543, 236] on button "[DATE]: 09:00 AM (Current)" at bounding box center [515, 241] width 254 height 17
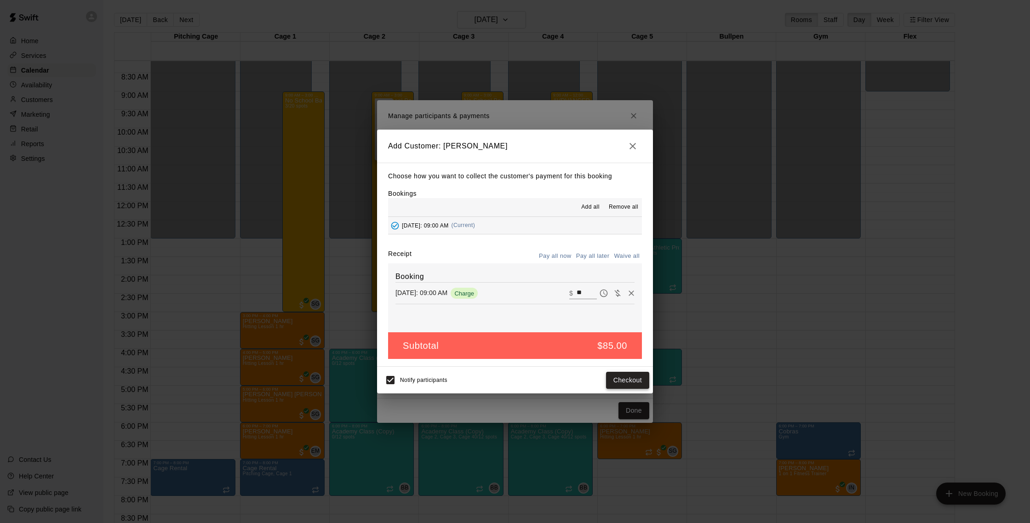
click at [621, 384] on button "Checkout" at bounding box center [627, 380] width 43 height 17
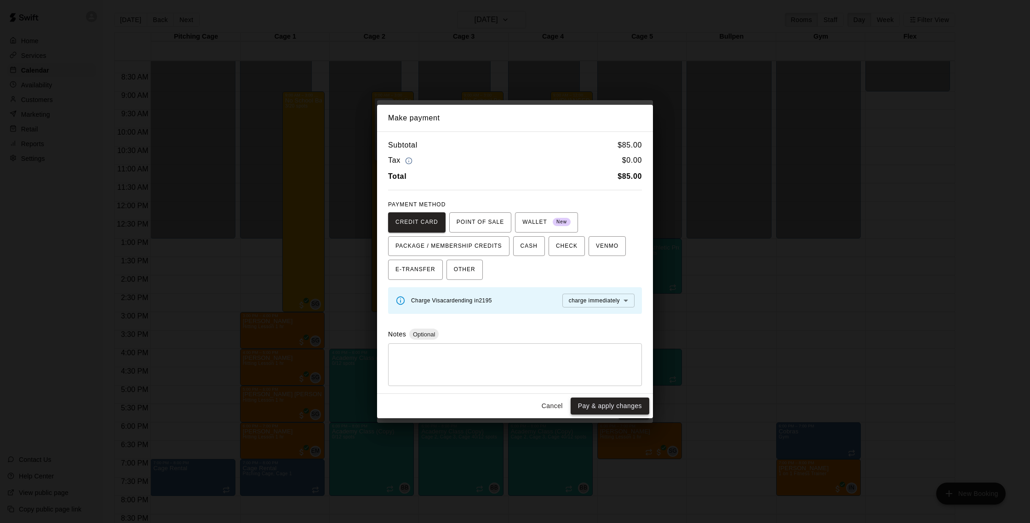
click at [604, 401] on button "Pay & apply changes" at bounding box center [610, 406] width 79 height 17
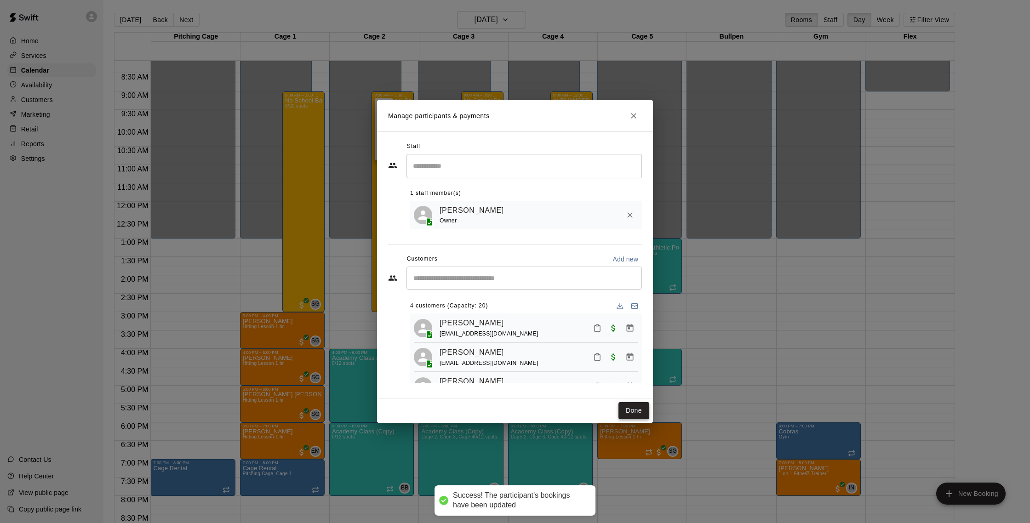
click at [628, 406] on button "Done" at bounding box center [634, 410] width 31 height 17
